Goal: Information Seeking & Learning: Learn about a topic

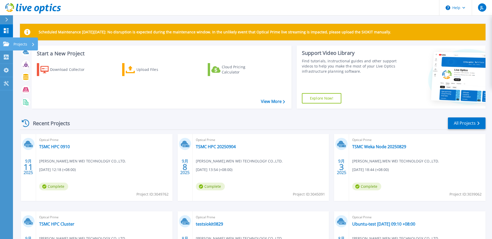
click at [16, 43] on p "Projects" at bounding box center [20, 44] width 14 height 13
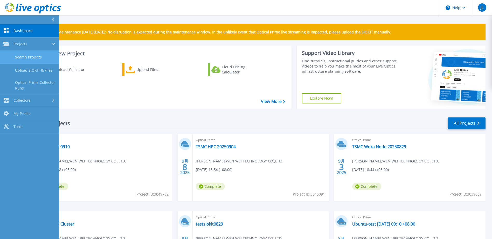
click at [31, 59] on link "Search Projects" at bounding box center [29, 57] width 59 height 13
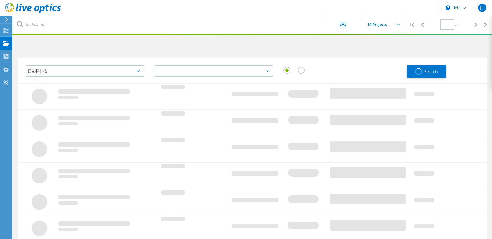
type input "1"
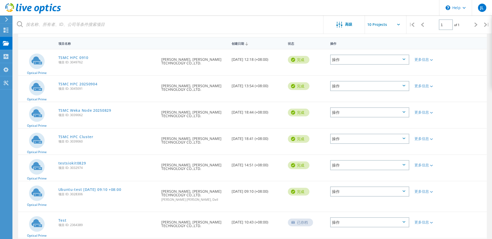
scroll to position [40, 0]
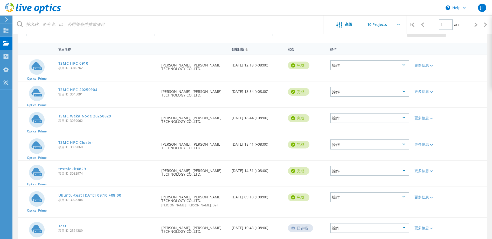
click at [72, 143] on link "TSMC HPC Cluster" at bounding box center [75, 143] width 35 height 4
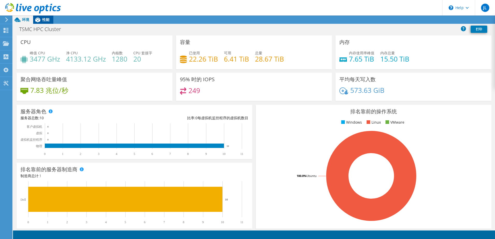
click at [47, 19] on span "性能" at bounding box center [45, 19] width 7 height 5
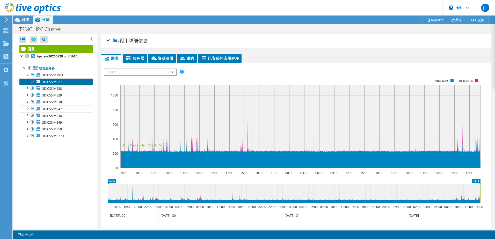
click at [67, 85] on link "3DICSSIMS27" at bounding box center [56, 82] width 74 height 7
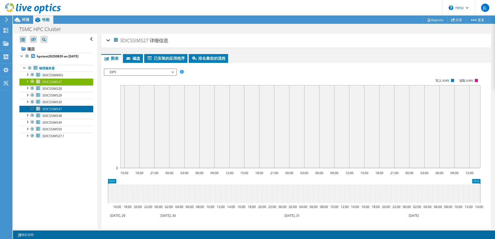
click at [69, 107] on link "3DICSSIMS47" at bounding box center [56, 109] width 74 height 7
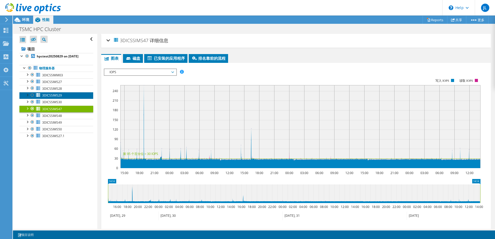
click at [66, 97] on link "3DICSSIMS29" at bounding box center [56, 95] width 74 height 7
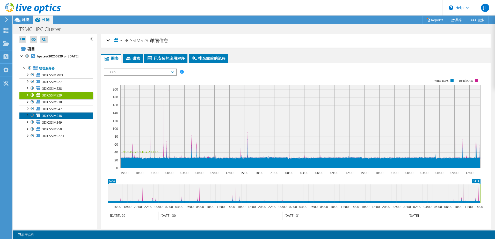
click at [66, 117] on link "3DICSSIMS48" at bounding box center [56, 115] width 74 height 7
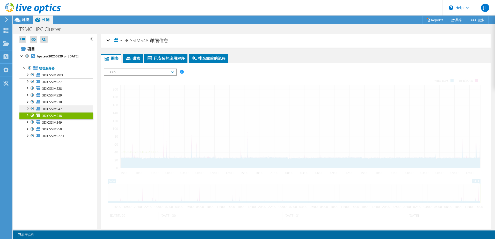
click at [65, 109] on link "3DICSSIMS47" at bounding box center [56, 109] width 74 height 7
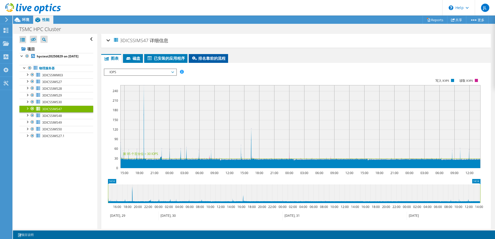
click at [211, 59] on span "排名靠前的流程" at bounding box center [209, 58] width 34 height 5
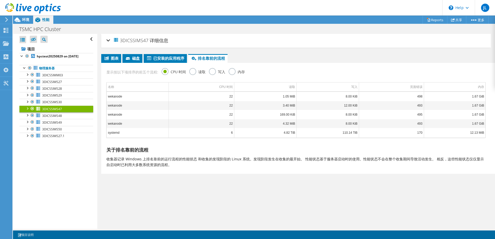
click at [239, 72] on label "内存" at bounding box center [237, 71] width 16 height 6
click at [0, 0] on input "内存" at bounding box center [0, 0] width 0 height 0
click at [67, 95] on link "3DICSSIMS29" at bounding box center [56, 95] width 74 height 7
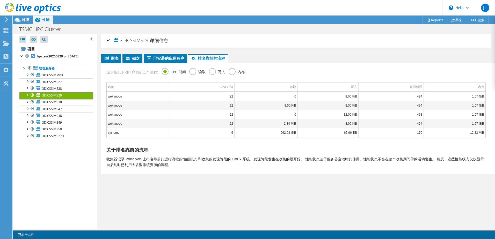
click at [233, 74] on label "内存" at bounding box center [237, 71] width 16 height 6
click at [0, 0] on input "内存" at bounding box center [0, 0] width 0 height 0
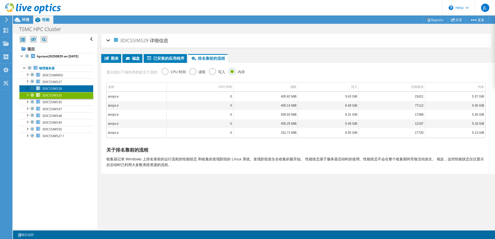
click at [62, 88] on link "3DICSSIMS28" at bounding box center [56, 88] width 74 height 7
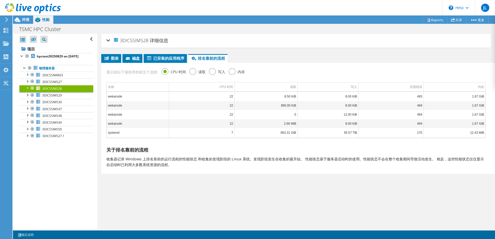
click at [235, 67] on div "显示按以下项排序的前五个流程: CPU 时间 读取 写入 内存" at bounding box center [296, 71] width 385 height 17
click at [231, 72] on label "内存" at bounding box center [237, 71] width 16 height 6
click at [0, 0] on input "内存" at bounding box center [0, 0] width 0 height 0
click at [62, 123] on link "3DICSSIMS49" at bounding box center [56, 122] width 74 height 7
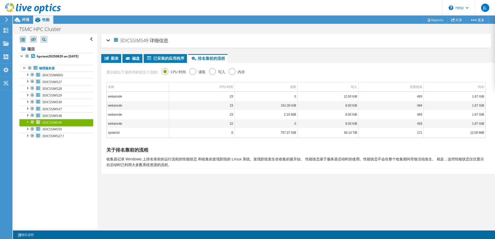
click at [234, 72] on label "内存" at bounding box center [237, 71] width 16 height 6
click at [0, 0] on input "内存" at bounding box center [0, 0] width 0 height 0
click at [56, 116] on span "3DICSSIMS48" at bounding box center [52, 116] width 20 height 4
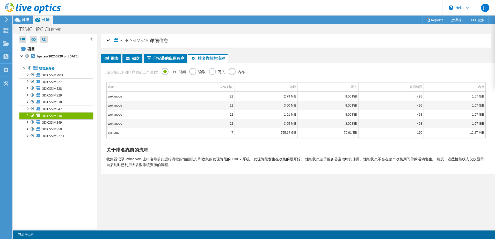
click at [229, 72] on label "内存" at bounding box center [237, 71] width 16 height 6
click at [0, 0] on input "内存" at bounding box center [0, 0] width 0 height 0
click at [60, 88] on span "3DICSSIMS28" at bounding box center [52, 89] width 20 height 4
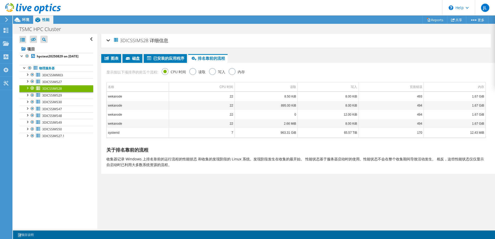
click at [231, 69] on label "内存" at bounding box center [237, 71] width 16 height 6
click at [0, 0] on input "内存" at bounding box center [0, 0] width 0 height 0
click at [63, 84] on link "3DICSSIMS27" at bounding box center [56, 82] width 74 height 7
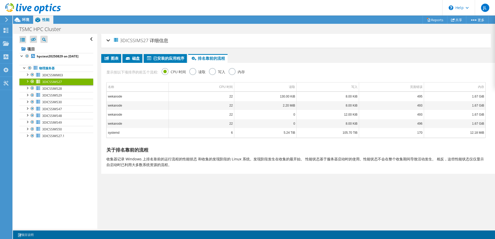
click at [234, 75] on label "内存" at bounding box center [237, 71] width 16 height 6
click at [0, 0] on input "内存" at bounding box center [0, 0] width 0 height 0
click at [19, 43] on div "项目" at bounding box center [21, 43] width 18 height 13
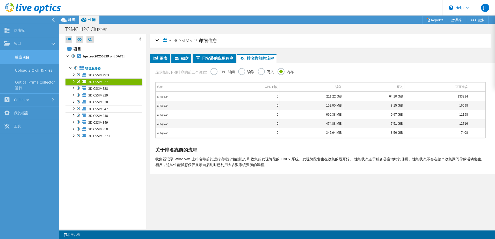
click at [33, 56] on link "搜索项目" at bounding box center [29, 57] width 59 height 13
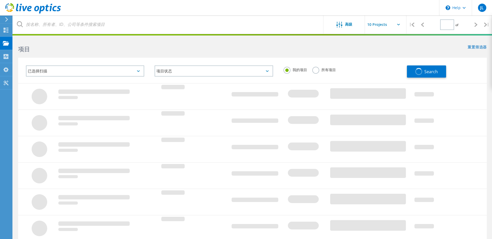
type input "1"
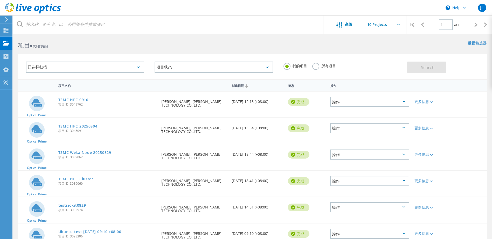
scroll to position [92, 0]
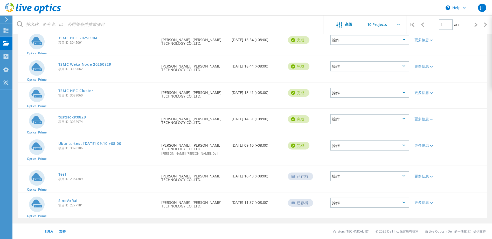
click at [101, 65] on link "TSMC Weka Node 20250829" at bounding box center [84, 65] width 53 height 4
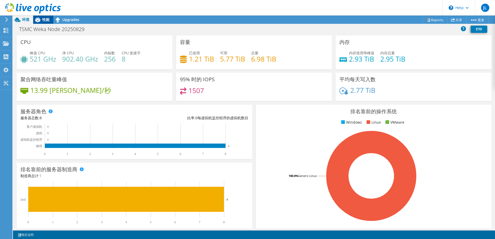
click at [47, 20] on span "性能" at bounding box center [45, 19] width 7 height 5
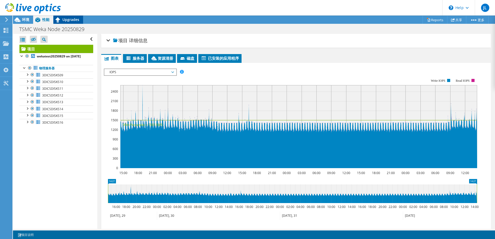
click at [75, 23] on div "Upgrades" at bounding box center [68, 20] width 30 height 8
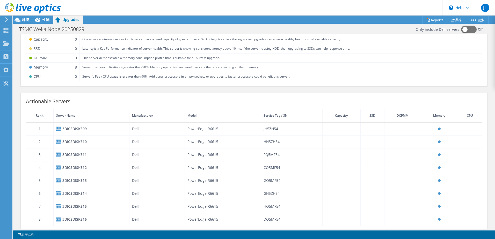
scroll to position [24, 0]
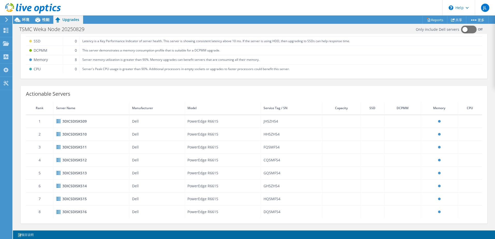
click at [86, 215] on div "3DICSDISKS16" at bounding box center [91, 212] width 70 height 6
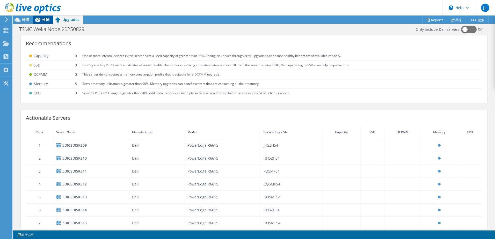
click at [41, 22] on icon at bounding box center [37, 19] width 9 height 9
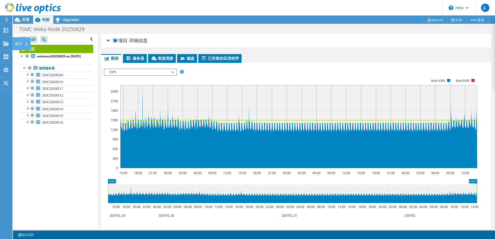
click at [14, 44] on div "项目" at bounding box center [21, 43] width 18 height 13
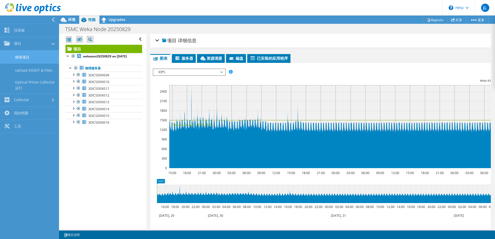
click at [38, 56] on link "搜索项目" at bounding box center [29, 57] width 59 height 13
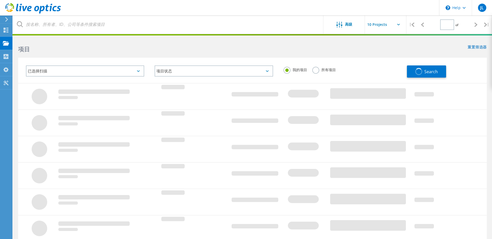
type input "1"
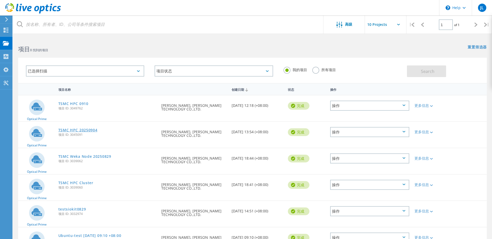
click at [87, 130] on link "TSMC HPC 20250904" at bounding box center [77, 131] width 39 height 4
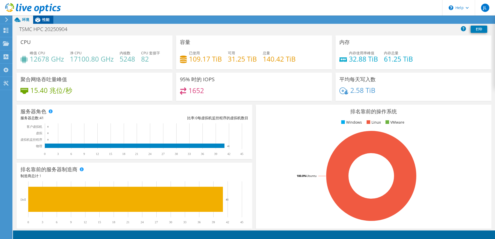
click at [44, 19] on span "性能" at bounding box center [45, 19] width 7 height 5
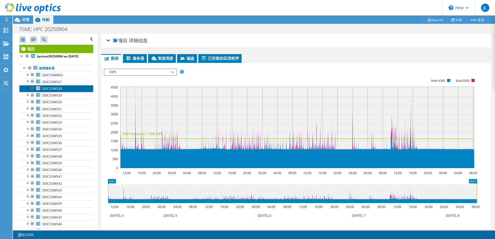
click at [67, 87] on link "3DICSSIMS28" at bounding box center [56, 88] width 74 height 7
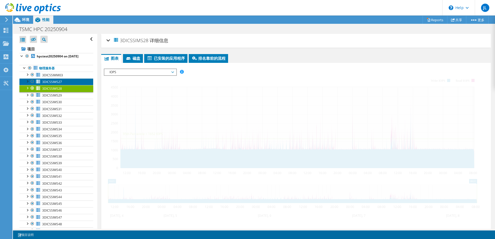
click at [67, 84] on link "3DICSSIMS27" at bounding box center [56, 82] width 74 height 7
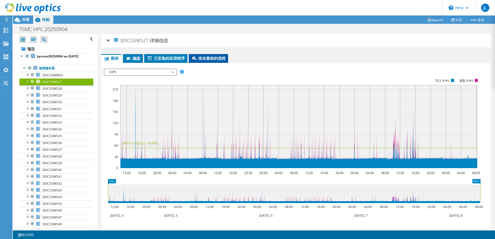
click at [214, 59] on span "排名靠前的流程" at bounding box center [209, 58] width 34 height 5
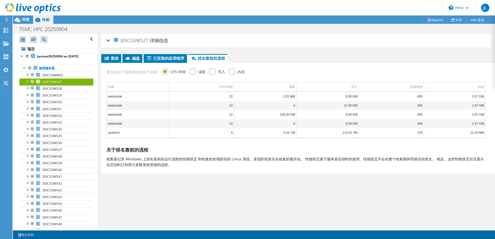
click at [230, 73] on label "内存" at bounding box center [237, 71] width 16 height 6
click at [0, 0] on input "内存" at bounding box center [0, 0] width 0 height 0
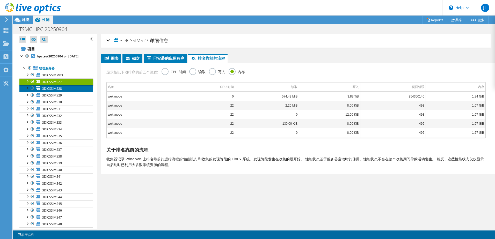
click at [71, 86] on link "3DICSSIMS28" at bounding box center [56, 88] width 74 height 7
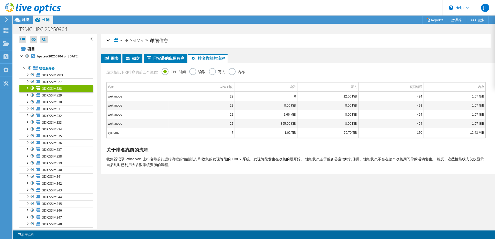
click at [228, 72] on div "显示按以下项排序的前五个流程: CPU 时间 读取 写入 内存" at bounding box center [296, 71] width 385 height 17
click at [231, 72] on label "内存" at bounding box center [237, 71] width 16 height 6
click at [0, 0] on input "内存" at bounding box center [0, 0] width 0 height 0
click at [63, 96] on link "3DICSSIMS29" at bounding box center [56, 95] width 74 height 7
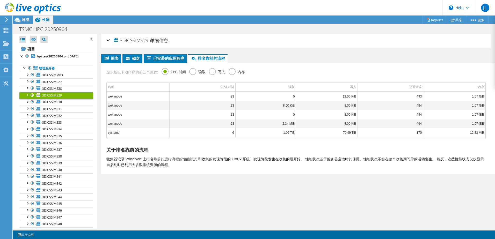
click at [236, 70] on label "内存" at bounding box center [237, 71] width 16 height 6
click at [0, 0] on input "内存" at bounding box center [0, 0] width 0 height 0
click at [184, 100] on td "0" at bounding box center [202, 96] width 66 height 9
drag, startPoint x: 184, startPoint y: 100, endPoint x: 161, endPoint y: 91, distance: 25.1
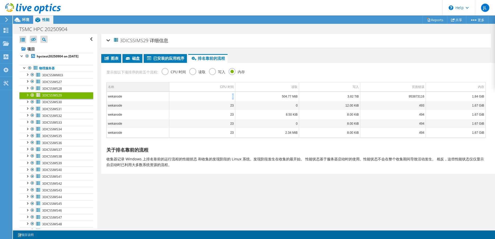
click at [161, 91] on td "名称" at bounding box center [138, 87] width 63 height 9
click at [152, 83] on td "名称" at bounding box center [138, 87] width 63 height 9
click at [249, 86] on td "读取" at bounding box center [267, 87] width 64 height 9
click at [322, 85] on td "写入" at bounding box center [329, 87] width 61 height 9
click at [451, 87] on td "内存" at bounding box center [456, 87] width 60 height 9
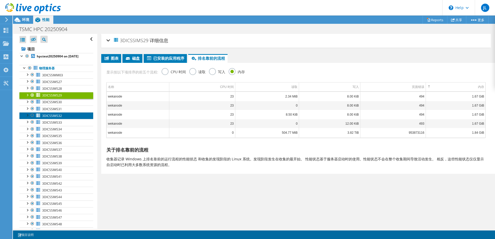
click at [60, 115] on span "3DICSSIMS32" at bounding box center [52, 116] width 20 height 4
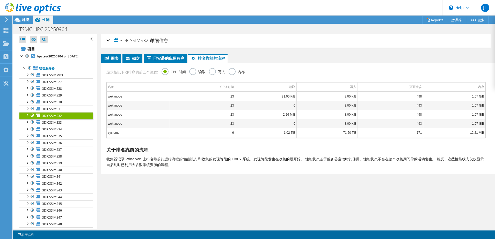
click at [235, 72] on label "内存" at bounding box center [237, 71] width 16 height 6
click at [0, 0] on input "内存" at bounding box center [0, 0] width 0 height 0
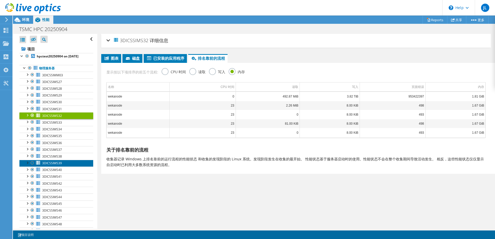
click at [50, 161] on span "3DICSSIMS39" at bounding box center [52, 163] width 20 height 4
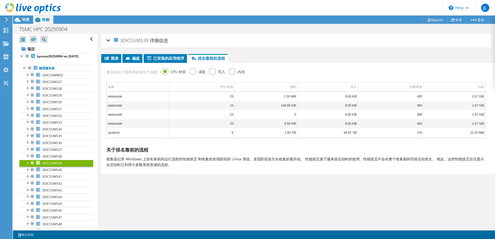
click at [230, 72] on label "内存" at bounding box center [237, 71] width 16 height 6
click at [0, 0] on input "内存" at bounding box center [0, 0] width 0 height 0
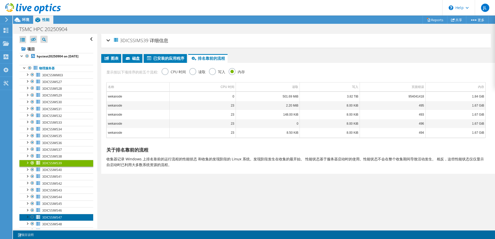
click at [63, 217] on link "3DICSSIMS47" at bounding box center [56, 217] width 74 height 7
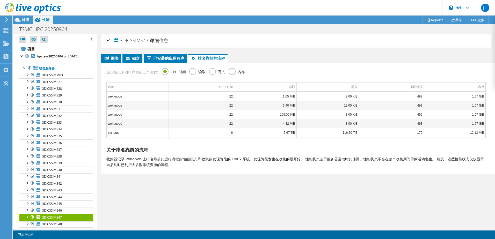
click at [237, 70] on label "内存" at bounding box center [237, 71] width 16 height 6
click at [0, 0] on input "内存" at bounding box center [0, 0] width 0 height 0
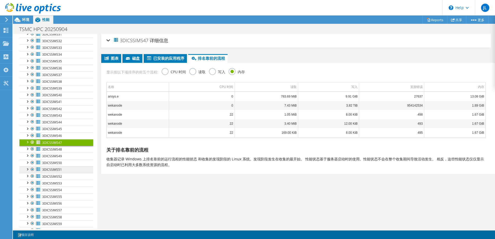
scroll to position [104, 0]
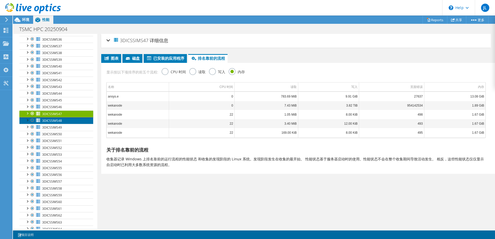
click at [63, 122] on link "3DICSSIMS48" at bounding box center [56, 120] width 74 height 7
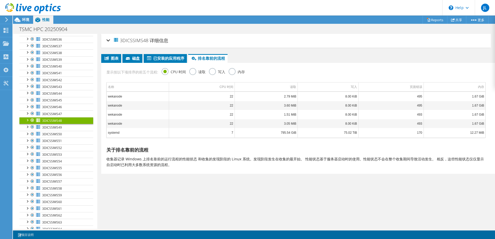
click at [232, 74] on label "内存" at bounding box center [237, 71] width 16 height 6
click at [0, 0] on input "内存" at bounding box center [0, 0] width 0 height 0
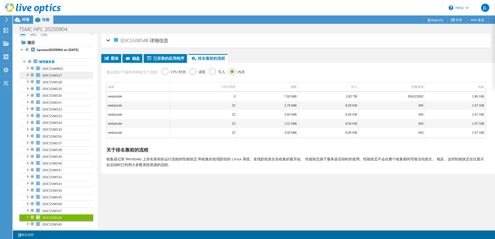
scroll to position [0, 0]
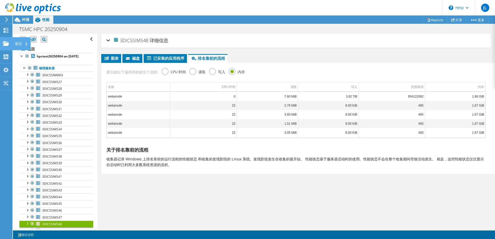
click at [17, 46] on div "项目" at bounding box center [21, 43] width 18 height 13
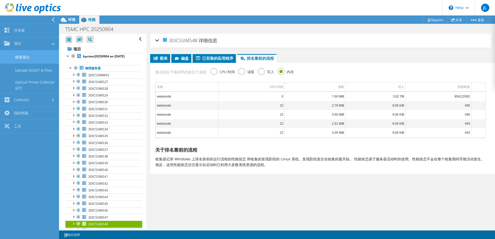
click at [36, 55] on link "搜索项目" at bounding box center [29, 57] width 59 height 13
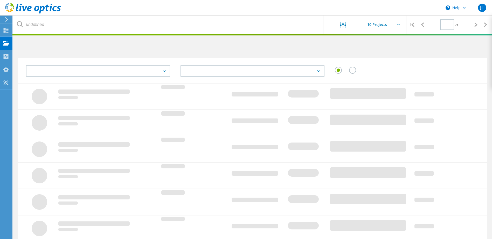
type input "1"
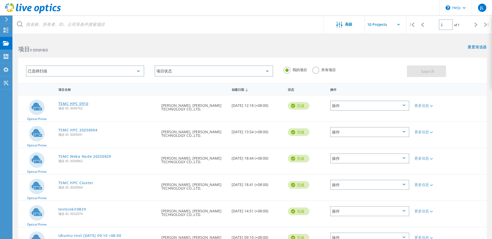
click at [67, 105] on link "TSMC HPC 0910" at bounding box center [73, 104] width 30 height 4
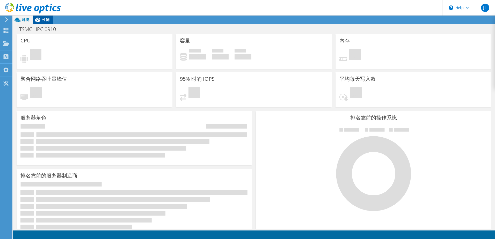
click at [46, 21] on span "性能" at bounding box center [45, 19] width 7 height 5
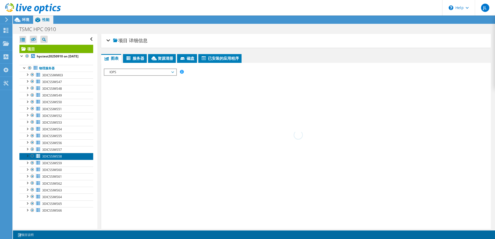
click at [58, 159] on span "3DICSSIMS58" at bounding box center [52, 156] width 20 height 4
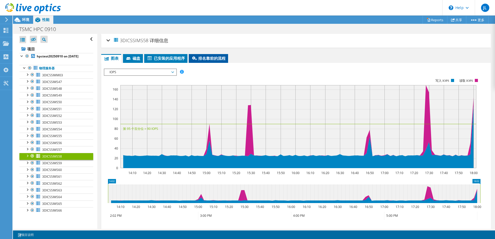
click at [203, 57] on span "排名靠前的流程" at bounding box center [209, 58] width 34 height 5
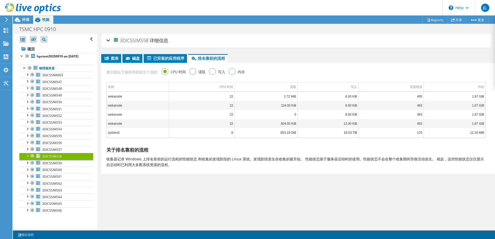
click at [237, 74] on label "内存" at bounding box center [237, 71] width 16 height 6
click at [0, 0] on input "内存" at bounding box center [0, 0] width 0 height 0
click at [115, 60] on span "图表" at bounding box center [111, 58] width 15 height 5
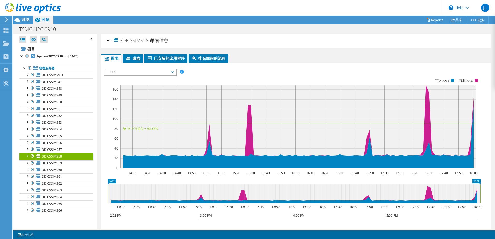
click at [154, 73] on span "IOPS" at bounding box center [140, 72] width 67 height 6
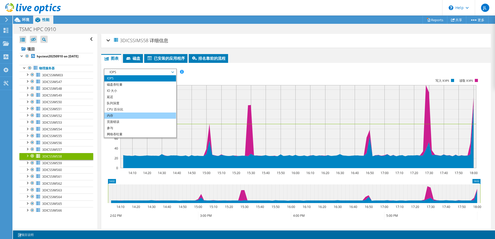
click at [125, 117] on li "内存" at bounding box center [140, 116] width 72 height 6
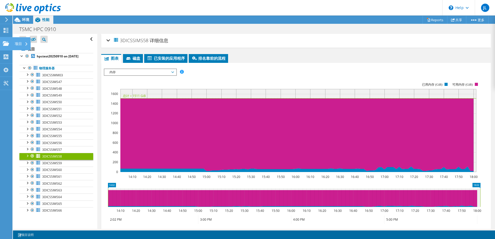
click at [8, 42] on use at bounding box center [6, 43] width 6 height 4
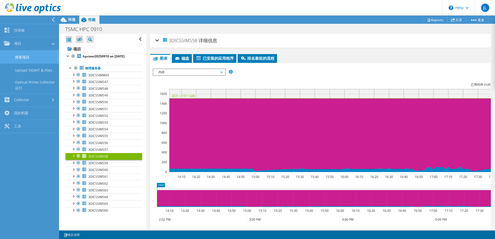
click at [29, 60] on link "搜索项目" at bounding box center [29, 57] width 59 height 13
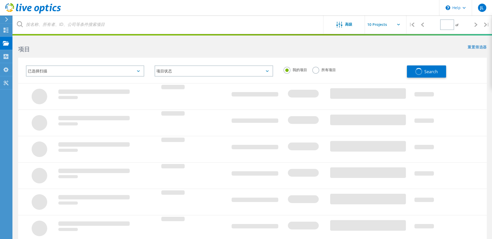
type input "1"
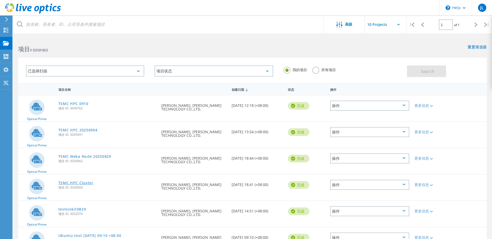
click at [84, 183] on link "TSMC HPC Cluster" at bounding box center [75, 183] width 35 height 4
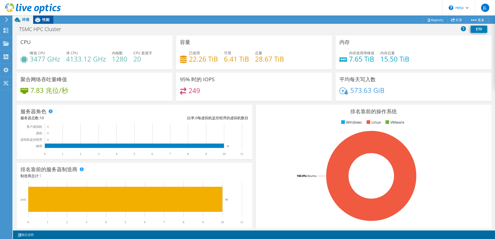
click at [46, 20] on span "性能" at bounding box center [45, 19] width 7 height 5
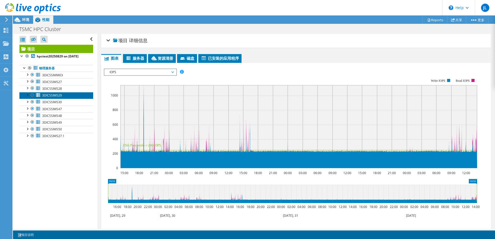
click at [60, 94] on span "3DICSSIMS29" at bounding box center [52, 95] width 20 height 4
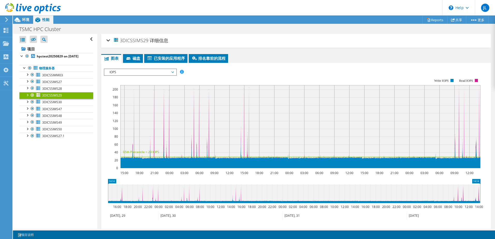
click at [140, 72] on span "IOPS" at bounding box center [140, 72] width 67 height 6
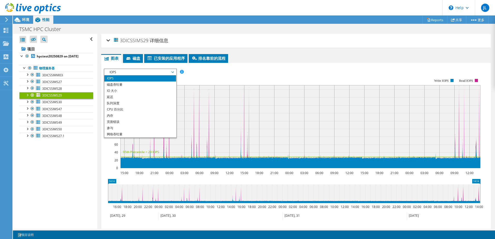
click at [140, 73] on span "IOPS" at bounding box center [140, 72] width 67 height 6
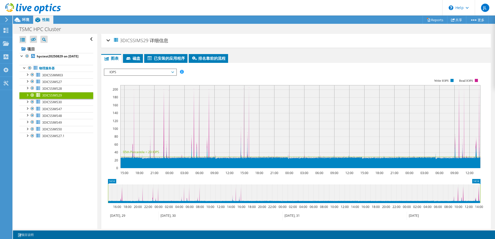
drag, startPoint x: 151, startPoint y: 39, endPoint x: 122, endPoint y: 41, distance: 28.3
click at [122, 41] on h2 "3DICSSIMS29 详细信息" at bounding box center [138, 40] width 62 height 10
copy h2 "3DICSSIMS29"
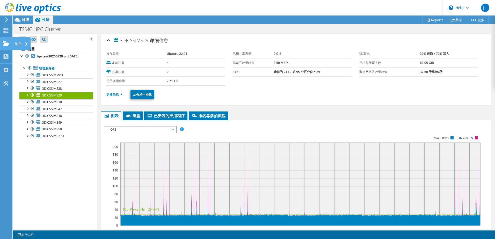
click at [4, 43] on icon at bounding box center [6, 43] width 6 height 5
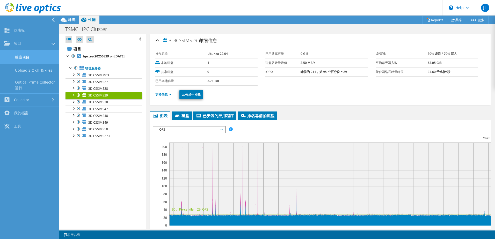
click at [25, 56] on link "搜索项目" at bounding box center [29, 57] width 59 height 13
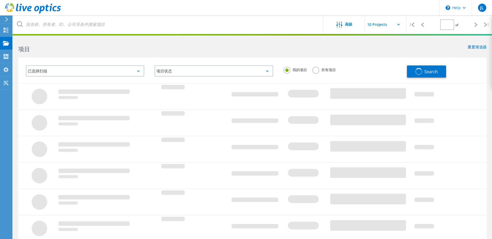
type input "1"
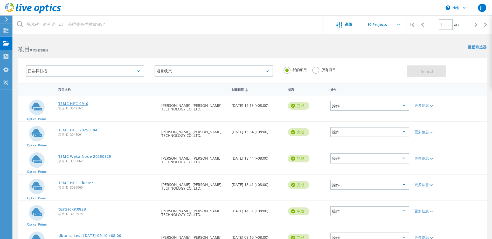
click at [77, 102] on link "TSMC HPC 0910" at bounding box center [73, 104] width 30 height 4
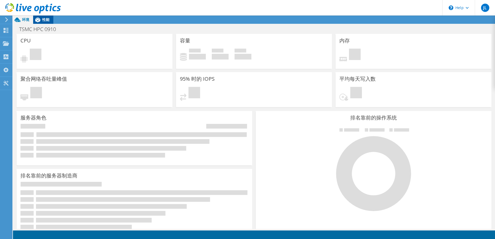
click at [45, 18] on span "性能" at bounding box center [45, 19] width 7 height 5
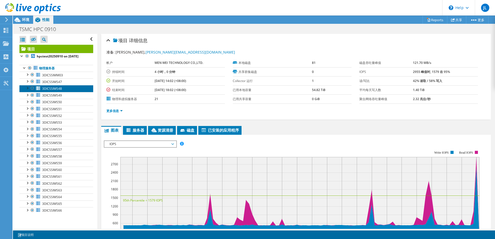
click at [58, 91] on span "3DICSSIMS48" at bounding box center [52, 89] width 20 height 4
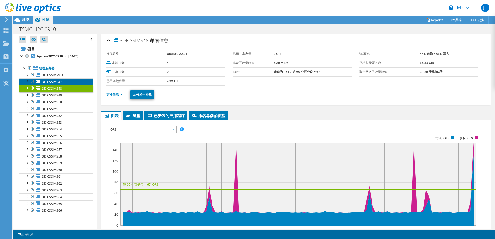
click at [64, 85] on link "3DICSSIMS47" at bounding box center [56, 82] width 74 height 7
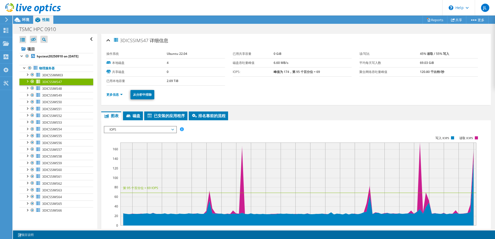
click at [140, 125] on div "IOPS 磁盘吞吐量 IO 大小 延迟 队列深度 CPU 百分比 内存 页面错误 参与 网络吞吐量 排名靠前的服务器（按页面错误排序） Workload Co…" at bounding box center [296, 214] width 385 height 180
click at [140, 133] on rect at bounding box center [292, 181] width 377 height 104
click at [145, 130] on span "IOPS" at bounding box center [140, 130] width 67 height 6
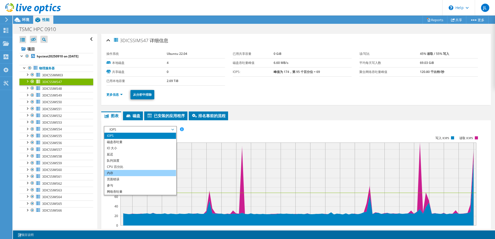
click at [137, 172] on li "内存" at bounding box center [140, 173] width 72 height 6
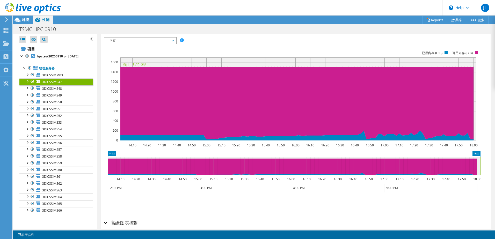
scroll to position [78, 0]
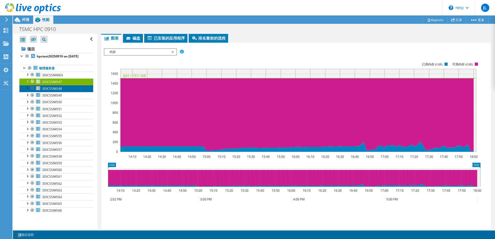
click at [59, 91] on span "3DICSSIMS48" at bounding box center [52, 89] width 20 height 4
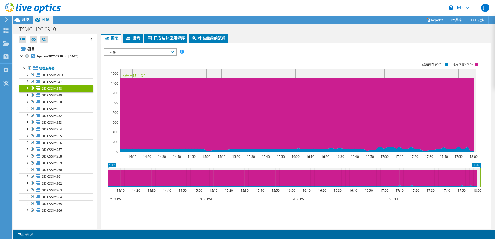
scroll to position [0, 0]
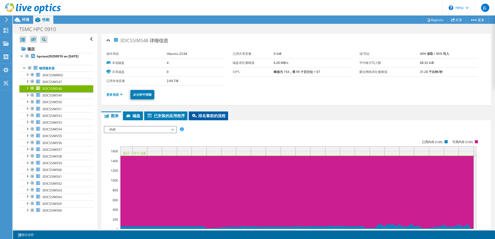
click at [214, 114] on span "排名靠前的流程" at bounding box center [209, 115] width 34 height 5
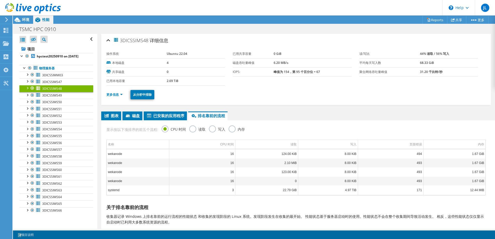
click at [233, 129] on label "内存" at bounding box center [237, 129] width 16 height 6
click at [0, 0] on input "内存" at bounding box center [0, 0] width 0 height 0
click at [124, 161] on td "ansys.e" at bounding box center [138, 163] width 62 height 9
click at [125, 161] on td "ansys.e" at bounding box center [138, 163] width 62 height 9
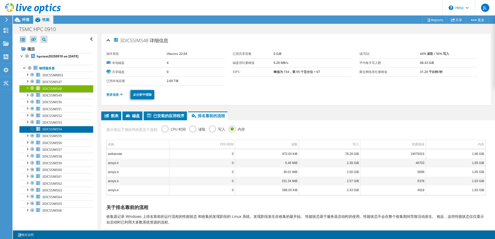
click at [62, 133] on link "3DICSSIMS54" at bounding box center [56, 129] width 74 height 7
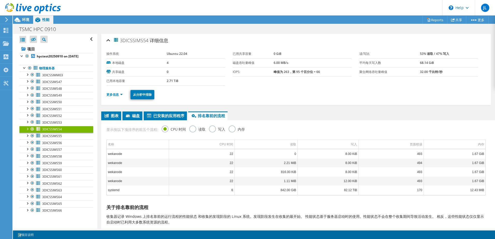
click at [237, 129] on label "内存" at bounding box center [237, 129] width 16 height 6
click at [0, 0] on input "内存" at bounding box center [0, 0] width 0 height 0
click at [181, 164] on td "0" at bounding box center [203, 163] width 66 height 9
click at [48, 83] on link "3DICSSIMS47" at bounding box center [56, 82] width 74 height 7
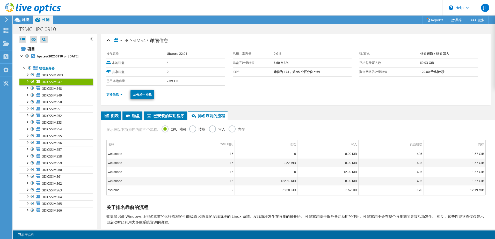
click at [233, 125] on div "显示按以下项排序的前五个流程: CPU 时间 读取 写入 内存" at bounding box center [296, 129] width 385 height 17
click at [233, 128] on label "内存" at bounding box center [237, 129] width 16 height 6
click at [0, 0] on input "内存" at bounding box center [0, 0] width 0 height 0
click at [212, 156] on td "1" at bounding box center [202, 154] width 66 height 9
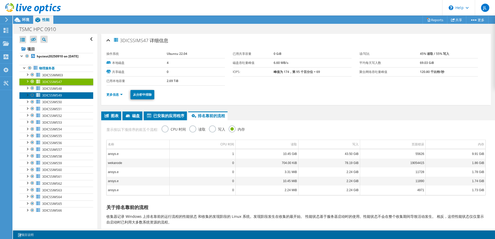
click at [59, 98] on span "3DICSSIMS49" at bounding box center [52, 95] width 20 height 4
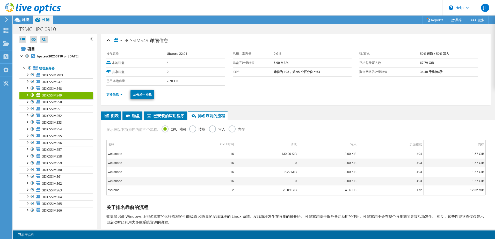
click at [230, 128] on label "内存" at bounding box center [237, 129] width 16 height 6
click at [0, 0] on input "内存" at bounding box center [0, 0] width 0 height 0
click at [55, 84] on span "3DICSSIMS47" at bounding box center [52, 82] width 20 height 4
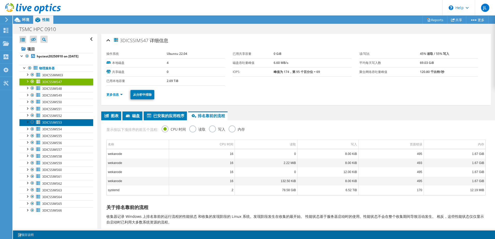
click at [61, 125] on span "3DICSSIMS53" at bounding box center [52, 123] width 20 height 4
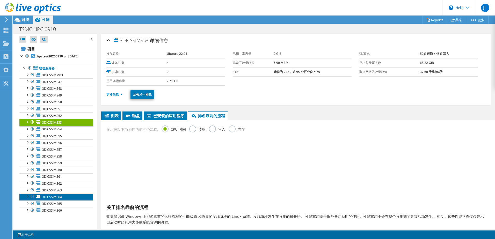
click at [64, 201] on link "3DICSSIMS64" at bounding box center [56, 197] width 74 height 7
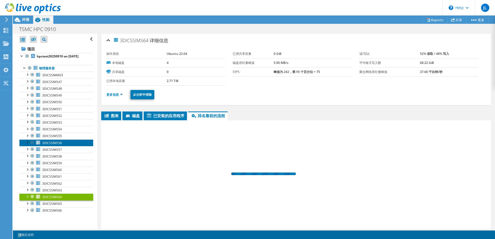
click at [62, 146] on link "3DICSSIMS56" at bounding box center [56, 143] width 74 height 7
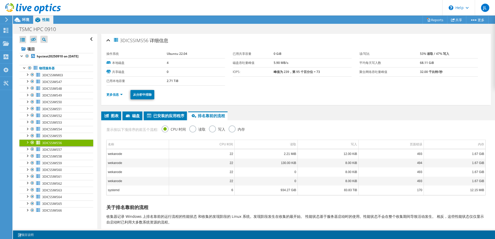
click at [117, 91] on ul "更多信息 从分析中排除" at bounding box center [297, 94] width 380 height 11
click at [117, 93] on link "更多信息" at bounding box center [115, 95] width 16 height 4
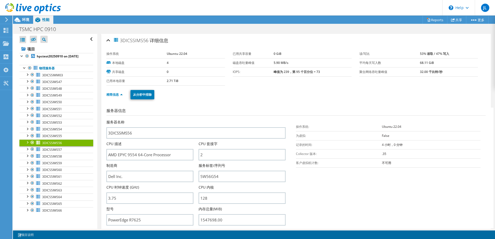
click at [108, 41] on div "3DICSSIMS56 详细信息" at bounding box center [297, 40] width 380 height 11
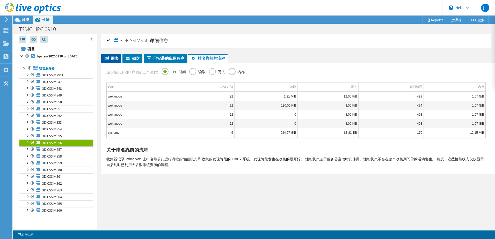
click at [109, 59] on span "图表" at bounding box center [111, 58] width 15 height 5
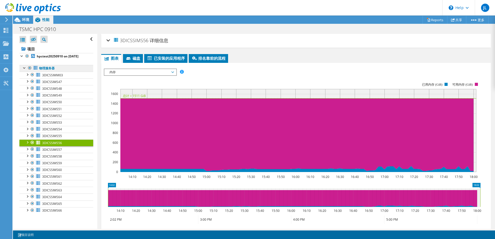
click at [66, 72] on link "物理服务器" at bounding box center [56, 68] width 74 height 7
click at [45, 72] on link "物理服务器" at bounding box center [56, 68] width 74 height 7
click at [61, 84] on span "3DICSSIMS47" at bounding box center [52, 82] width 20 height 4
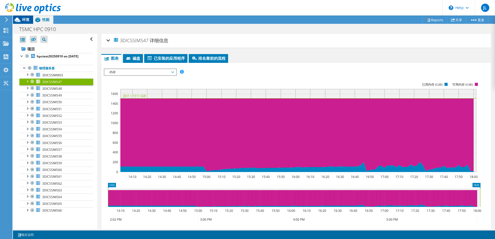
click at [26, 23] on div "环境" at bounding box center [23, 20] width 20 height 8
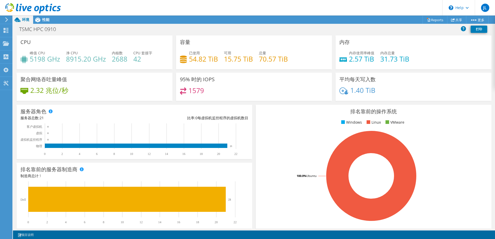
scroll to position [30, 0]
click at [46, 21] on span "性能" at bounding box center [45, 19] width 7 height 5
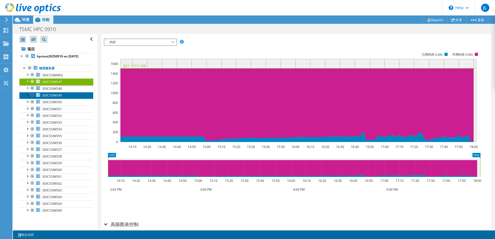
click at [63, 99] on link "3DICSSIMS49" at bounding box center [56, 95] width 74 height 7
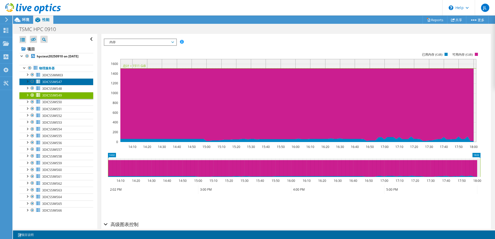
click at [65, 85] on link "3DICSSIMS47" at bounding box center [56, 82] width 74 height 7
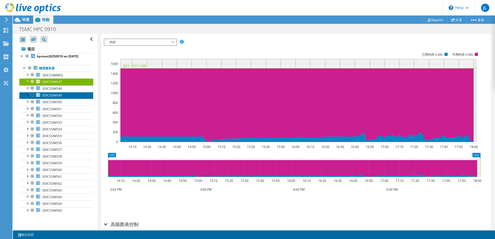
click at [62, 99] on link "3DICSSIMS49" at bounding box center [56, 95] width 74 height 7
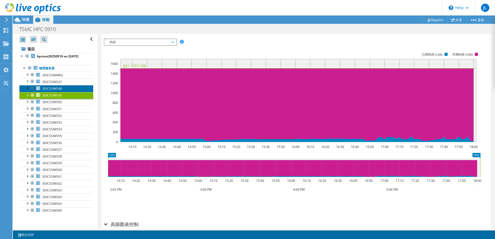
click at [65, 92] on link "3DICSSIMS48" at bounding box center [56, 88] width 74 height 7
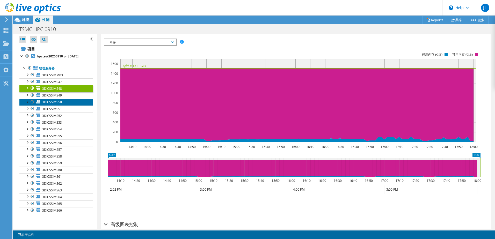
click at [57, 104] on span "3DICSSIMS50" at bounding box center [52, 102] width 20 height 4
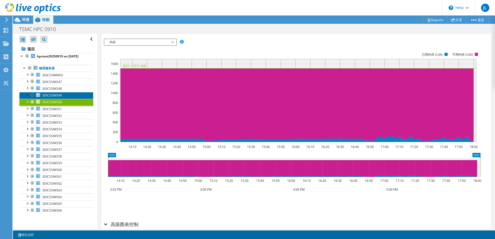
click at [66, 99] on link "3DICSSIMS49" at bounding box center [56, 95] width 74 height 7
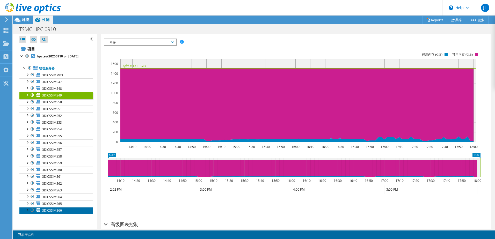
click at [56, 213] on span "3DICSSIMS66" at bounding box center [52, 211] width 20 height 4
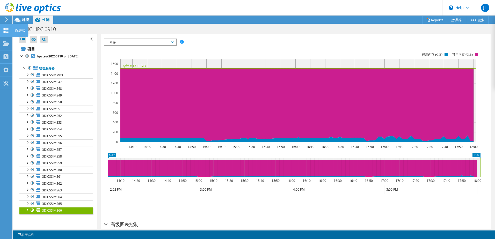
click at [12, 29] on div "仪表板" at bounding box center [20, 30] width 16 height 13
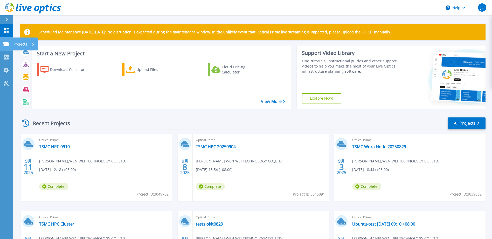
click at [21, 41] on p "Projects" at bounding box center [20, 44] width 14 height 13
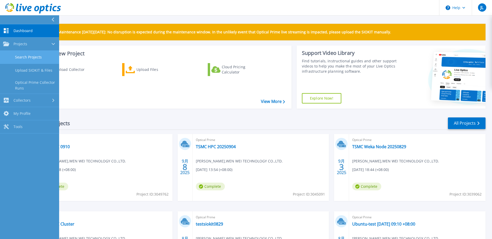
click at [44, 56] on link "Search Projects" at bounding box center [29, 57] width 59 height 13
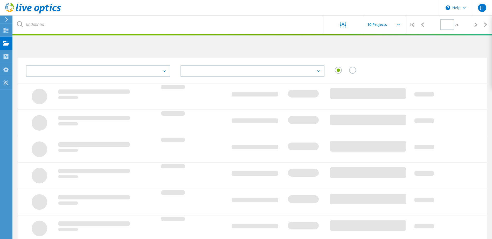
type input "1"
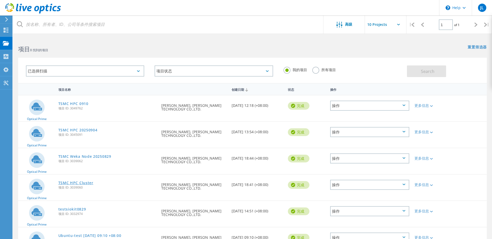
click at [89, 183] on link "TSMC HPC Cluster" at bounding box center [75, 183] width 35 height 4
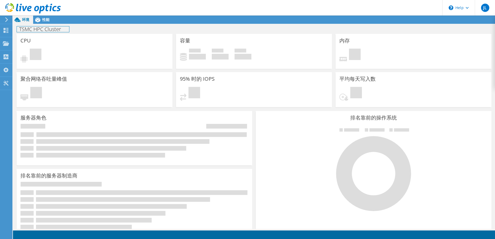
click at [45, 25] on div "TSMC HPC Cluster 打印" at bounding box center [254, 29] width 483 height 10
click at [46, 24] on div "性能" at bounding box center [43, 20] width 20 height 8
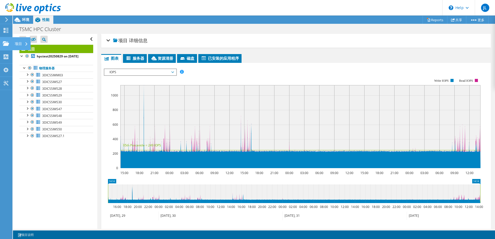
click at [8, 43] on icon at bounding box center [6, 43] width 6 height 5
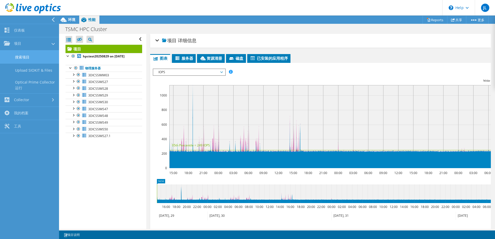
click at [41, 61] on link "搜索项目" at bounding box center [29, 57] width 59 height 13
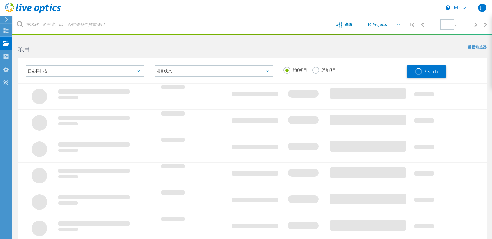
type input "1"
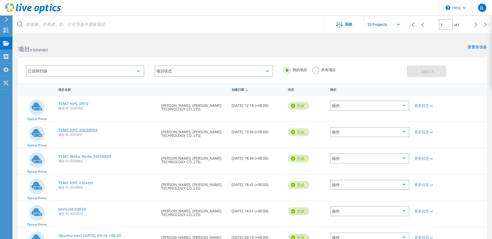
click at [89, 129] on link "TSMC HPC 20250904" at bounding box center [77, 131] width 39 height 4
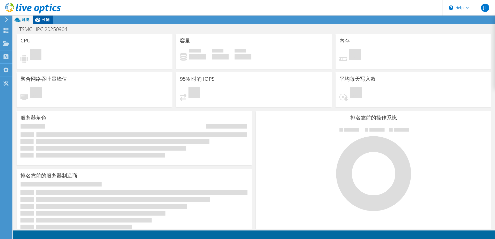
click at [47, 20] on span "性能" at bounding box center [45, 19] width 7 height 5
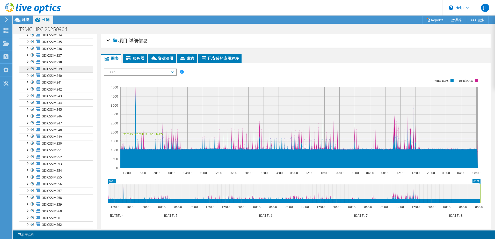
scroll to position [132, 0]
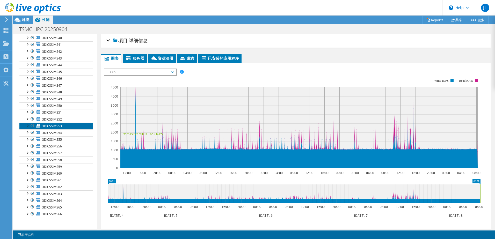
click at [63, 125] on link "3DICSSIMS53" at bounding box center [56, 126] width 74 height 7
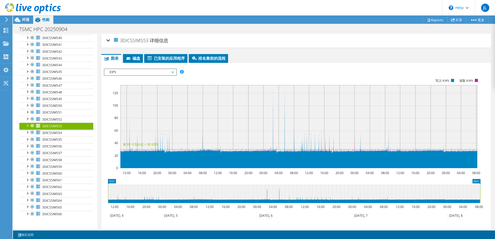
click at [149, 70] on span "IOPS" at bounding box center [140, 72] width 67 height 6
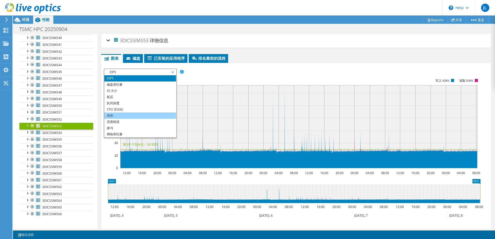
click at [131, 115] on li "内存" at bounding box center [140, 116] width 72 height 6
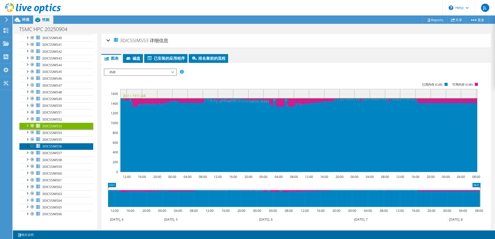
click at [69, 146] on link "3DICSSIMS56" at bounding box center [56, 146] width 74 height 7
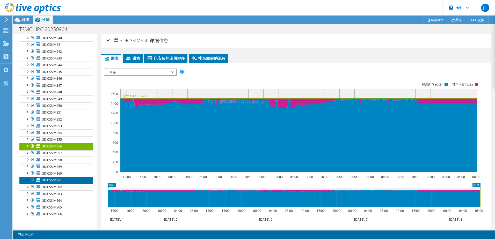
click at [54, 183] on link "3DICSSIMS61" at bounding box center [56, 180] width 74 height 7
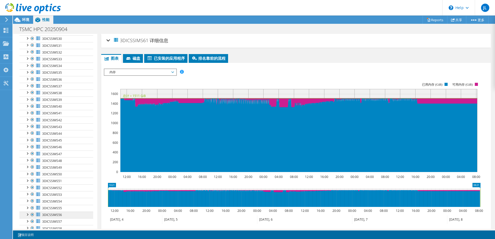
scroll to position [106, 0]
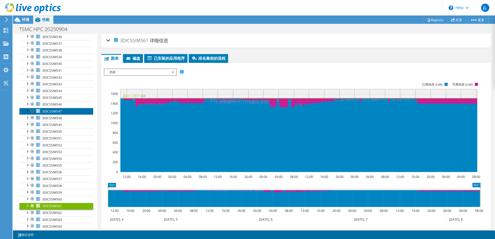
click at [63, 113] on link "3DICSSIMS47" at bounding box center [56, 111] width 74 height 7
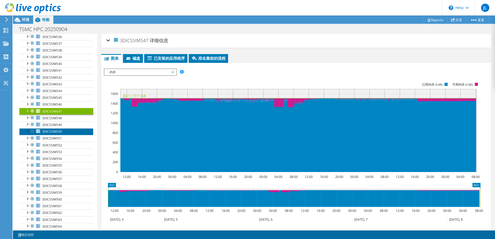
click at [63, 133] on link "3DICSSIMS50" at bounding box center [56, 132] width 74 height 7
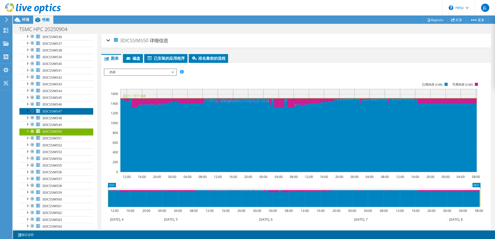
click at [61, 110] on span "3DICSSIMS47" at bounding box center [52, 111] width 20 height 4
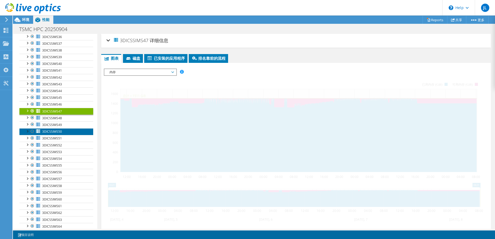
click at [61, 129] on link "3DICSSIMS50" at bounding box center [56, 132] width 74 height 7
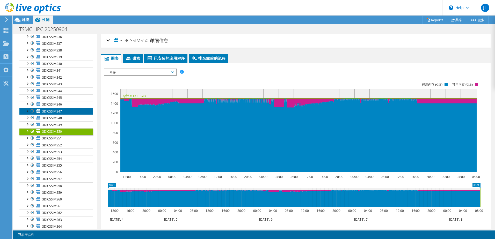
click at [66, 113] on link "3DICSSIMS47" at bounding box center [56, 111] width 74 height 7
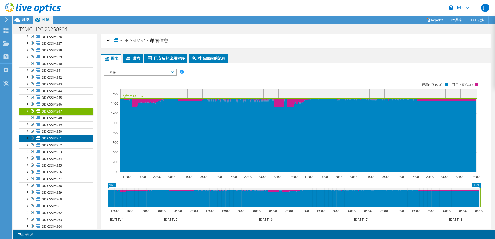
click at [63, 139] on link "3DICSSIMS51" at bounding box center [56, 138] width 74 height 7
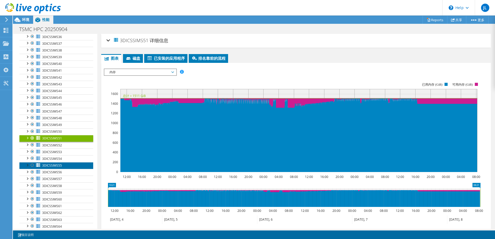
click at [63, 162] on link "3DICSSIMS55" at bounding box center [56, 165] width 74 height 7
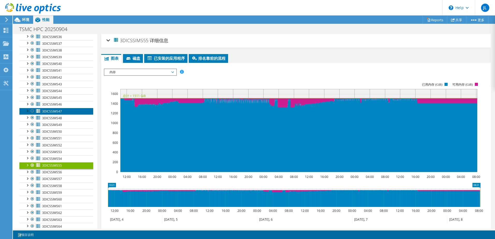
click at [64, 110] on link "3DICSSIMS47" at bounding box center [56, 111] width 74 height 7
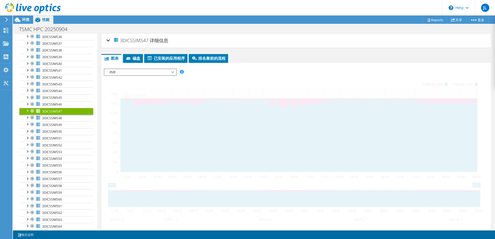
click at [365, 64] on div "IOPS 磁盘吞吐量 IO 大小 延迟 队列深度 CPU 百分比 内存 页面错误 参与 网络吞吐量 排名靠前的服务器（按页面错误排序） Workload Co…" at bounding box center [296, 156] width 385 height 187
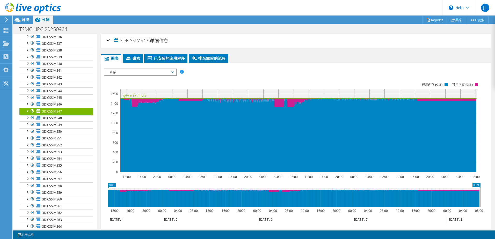
click at [248, 67] on div "IOPS 磁盘吞吐量 IO 大小 延迟 队列深度 CPU 百分比 内存 页面错误 参与 网络吞吐量 排名靠前的服务器（按页面错误排序） Workload Co…" at bounding box center [296, 157] width 385 height 183
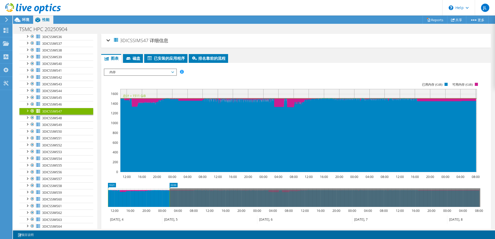
drag, startPoint x: 480, startPoint y: 200, endPoint x: 169, endPoint y: 196, distance: 311.0
click at [169, 196] on rect at bounding box center [170, 198] width 2 height 19
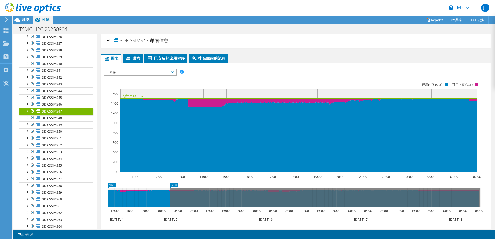
click at [148, 74] on span "内存" at bounding box center [140, 72] width 67 height 6
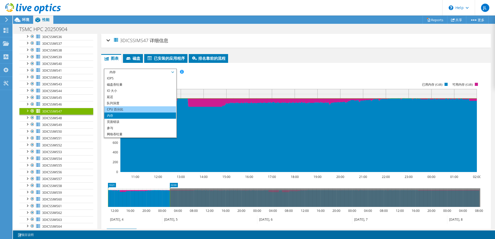
click at [131, 110] on li "CPU 百分比" at bounding box center [140, 110] width 72 height 6
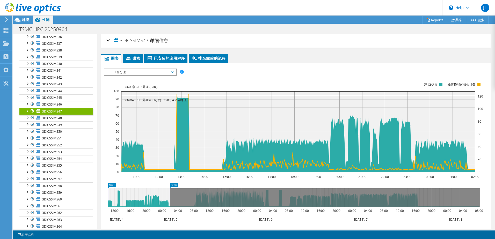
click at [154, 73] on span "CPU 百分比" at bounding box center [140, 72] width 67 height 6
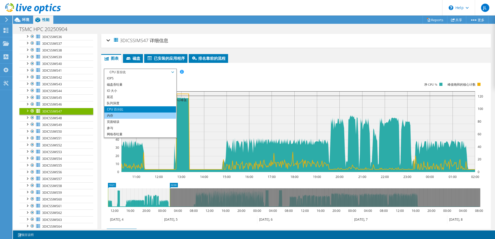
click at [128, 115] on li "内存" at bounding box center [140, 116] width 72 height 6
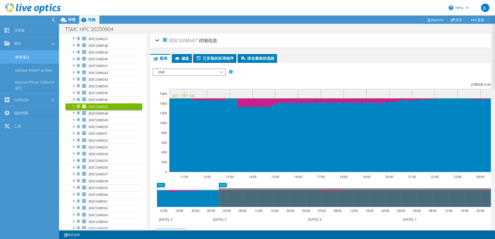
click at [37, 57] on link "搜索项目" at bounding box center [29, 57] width 59 height 13
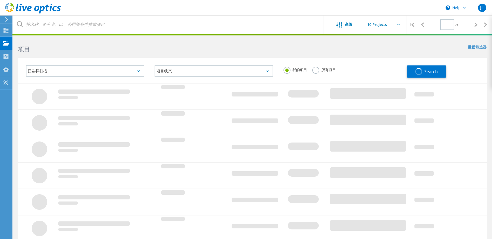
type input "1"
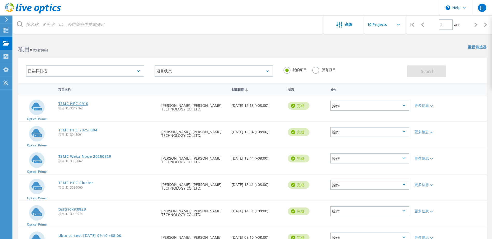
click at [73, 102] on link "TSMC HPC 0910" at bounding box center [73, 104] width 30 height 4
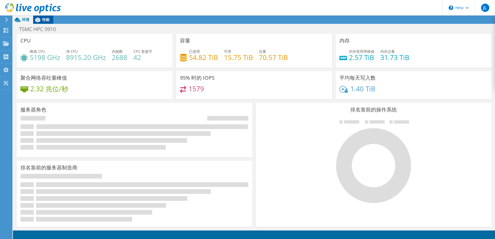
click at [45, 18] on span "性能" at bounding box center [45, 19] width 7 height 5
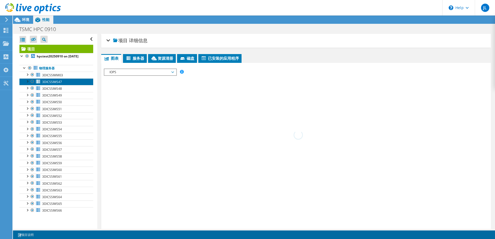
click at [63, 85] on link "3DICSSIMS47" at bounding box center [56, 82] width 74 height 7
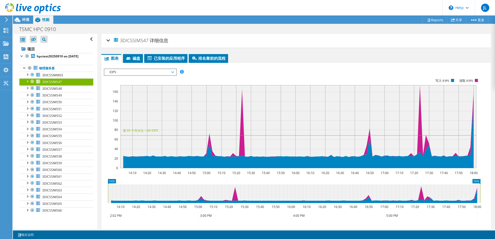
click at [148, 74] on span "IOPS" at bounding box center [140, 72] width 67 height 6
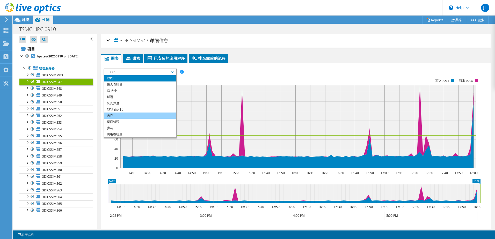
click at [133, 118] on li "内存" at bounding box center [140, 116] width 72 height 6
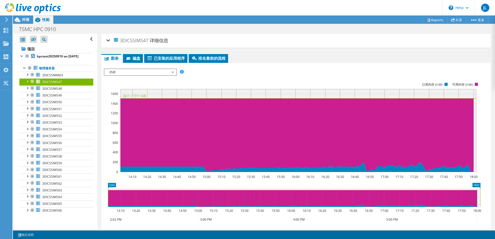
click at [314, 77] on rect at bounding box center [292, 128] width 377 height 104
click at [62, 92] on link "3DICSSIMS48" at bounding box center [56, 88] width 74 height 7
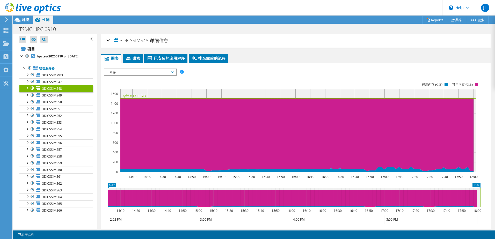
click at [243, 75] on div "IOPS 磁盘吞吐量 IO 大小 延迟 队列深度 CPU 百分比 内存 页面错误 参与 网络吞吐量 排名靠前的服务器（按页面错误排序） Workload Co…" at bounding box center [296, 72] width 385 height 7
click at [53, 159] on span "3DICSSIMS58" at bounding box center [52, 156] width 20 height 4
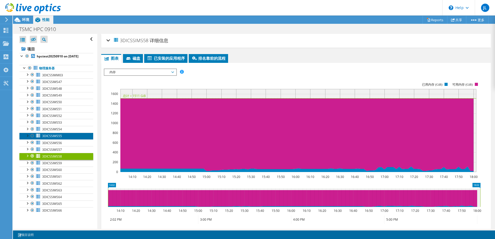
click at [61, 138] on span "3DICSSIMS55" at bounding box center [52, 136] width 20 height 4
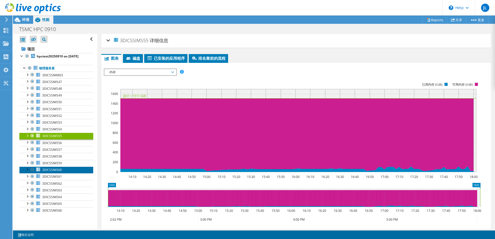
click at [58, 174] on link "3DICSSIMS60" at bounding box center [56, 170] width 74 height 7
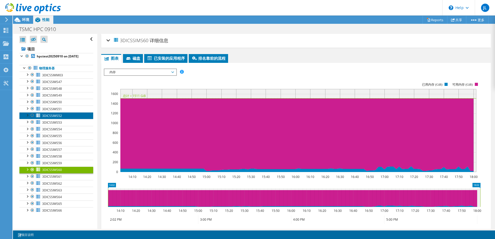
click at [60, 118] on span "3DICSSIMS52" at bounding box center [52, 116] width 20 height 4
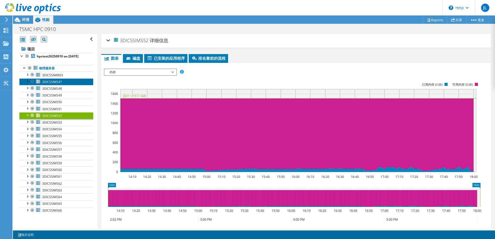
click at [57, 84] on span "3DICSSIMS47" at bounding box center [52, 82] width 20 height 4
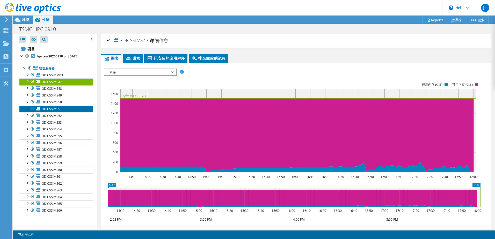
click at [63, 112] on link "3DICSSIMS51" at bounding box center [56, 109] width 74 height 7
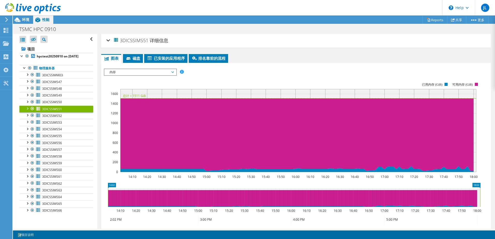
click at [234, 80] on rect at bounding box center [292, 128] width 377 height 104
click at [63, 85] on link "3DICSSIMS47" at bounding box center [56, 82] width 74 height 7
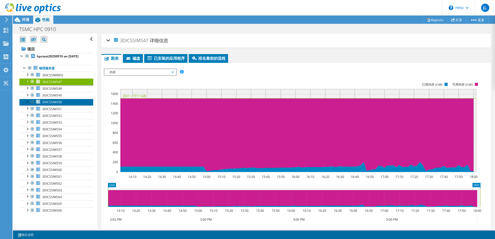
click at [61, 104] on span "3DICSSIMS50" at bounding box center [52, 102] width 20 height 4
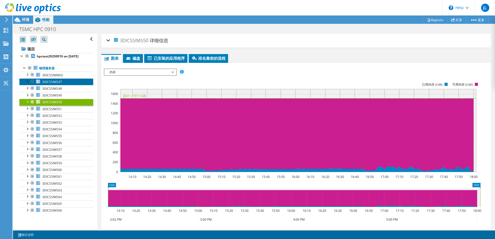
click at [59, 84] on span "3DICSSIMS47" at bounding box center [52, 82] width 20 height 4
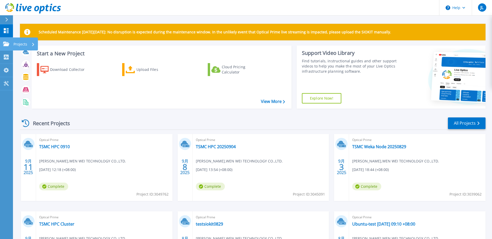
click at [4, 46] on icon at bounding box center [6, 44] width 6 height 4
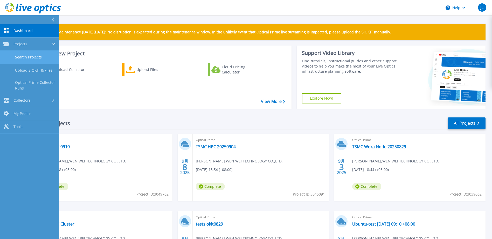
click at [40, 61] on link "Search Projects" at bounding box center [29, 57] width 59 height 13
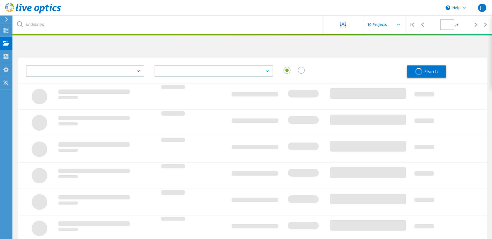
type input "1"
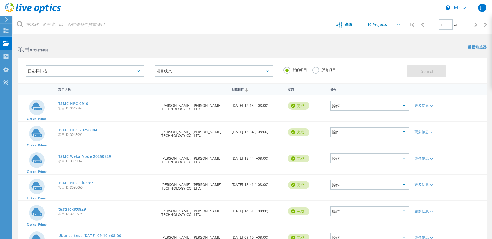
click at [77, 129] on link "TSMC HPC 20250904" at bounding box center [77, 131] width 39 height 4
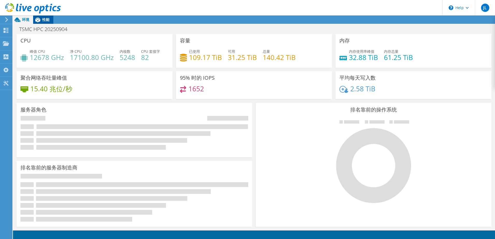
click at [49, 22] on span "性能" at bounding box center [45, 19] width 7 height 5
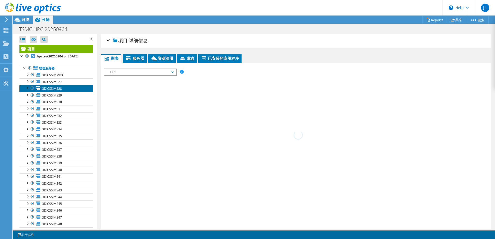
click at [63, 89] on link "3DICSSIMS28" at bounding box center [56, 88] width 74 height 7
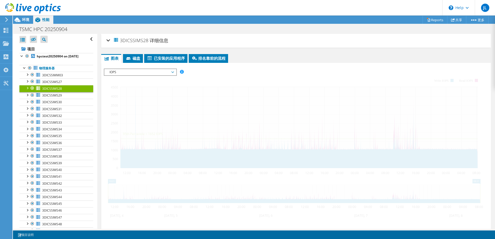
click at [163, 73] on span "IOPS" at bounding box center [140, 72] width 67 height 6
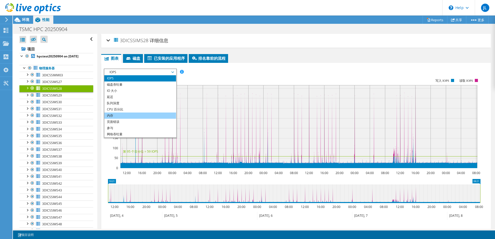
click at [128, 117] on li "内存" at bounding box center [140, 116] width 72 height 6
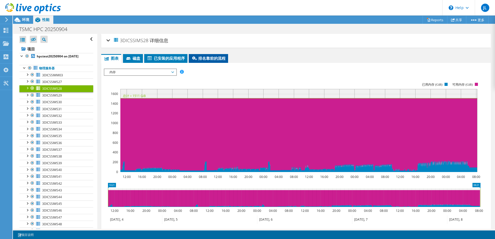
click at [216, 59] on span "排名靠前的流程" at bounding box center [209, 58] width 34 height 5
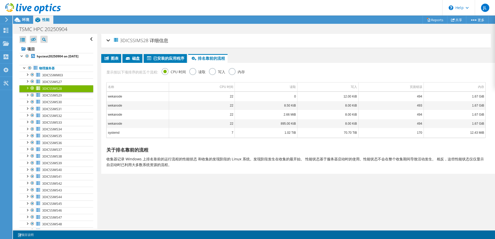
click at [239, 73] on label "内存" at bounding box center [237, 71] width 16 height 6
click at [0, 0] on input "内存" at bounding box center [0, 0] width 0 height 0
click at [48, 81] on span "3DICSSIMS27" at bounding box center [52, 82] width 20 height 4
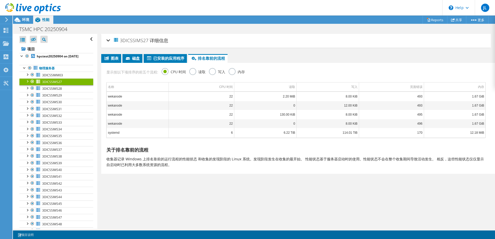
click at [236, 71] on label "内存" at bounding box center [237, 71] width 16 height 6
click at [0, 0] on input "内存" at bounding box center [0, 0] width 0 height 0
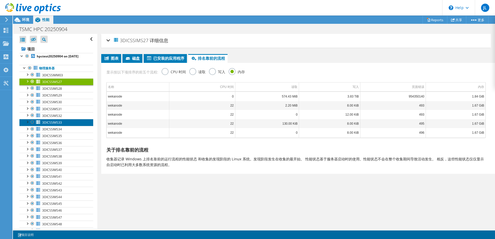
click at [59, 122] on span "3DICSSIMS33" at bounding box center [52, 123] width 20 height 4
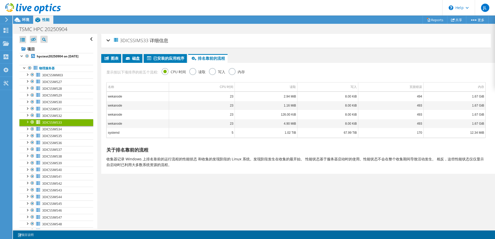
click at [230, 68] on label "内存" at bounding box center [237, 71] width 16 height 6
click at [0, 0] on input "内存" at bounding box center [0, 0] width 0 height 0
drag, startPoint x: 107, startPoint y: 158, endPoint x: 255, endPoint y: 160, distance: 148.0
click at [255, 160] on p "收集器记录 Windows 上排名靠前的运行流程的性能状态 和收集的发现阶段的 Linux 系统。发现阶段发生在收集的最开始。 性能状态基于服务器启动时的使用…" at bounding box center [297, 162] width 380 height 11
drag, startPoint x: 255, startPoint y: 160, endPoint x: 226, endPoint y: 162, distance: 29.1
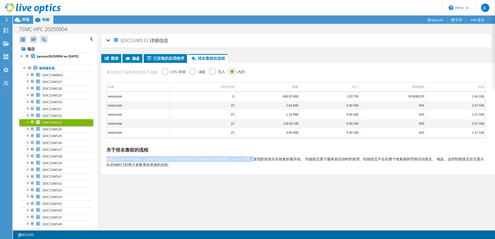
click at [226, 162] on p "收集器记录 Windows 上排名靠前的运行流程的性能状态 和收集的发现阶段的 Linux 系统。发现阶段发生在收集的最开始。 性能状态基于服务器启动时的使用…" at bounding box center [297, 162] width 380 height 11
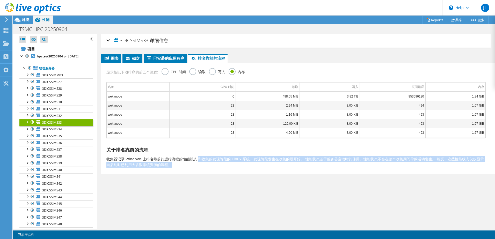
drag, startPoint x: 199, startPoint y: 159, endPoint x: 307, endPoint y: 166, distance: 108.3
click at [307, 166] on p "收集器记录 Windows 上排名靠前的运行流程的性能状态 和收集的发现阶段的 Linux 系统。发现阶段发生在收集的最开始。 性能状态基于服务器启动时的使用…" at bounding box center [297, 162] width 380 height 11
drag, startPoint x: 307, startPoint y: 166, endPoint x: 248, endPoint y: 162, distance: 59.5
click at [248, 162] on p "收集器记录 Windows 上排名靠前的运行流程的性能状态 和收集的发现阶段的 Linux 系统。发现阶段发生在收集的最开始。 性能状态基于服务器启动时的使用…" at bounding box center [297, 162] width 380 height 11
drag, startPoint x: 257, startPoint y: 158, endPoint x: 353, endPoint y: 166, distance: 96.2
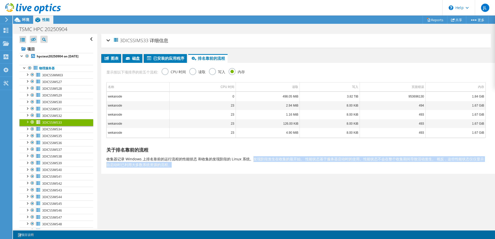
click at [353, 166] on p "收集器记录 Windows 上排名靠前的运行流程的性能状态 和收集的发现阶段的 Linux 系统。发现阶段发生在收集的最开始。 性能状态基于服务器启动时的使用…" at bounding box center [297, 162] width 380 height 11
drag, startPoint x: 353, startPoint y: 166, endPoint x: 306, endPoint y: 169, distance: 46.7
click at [306, 169] on div "关于排名靠前的流程 收集器记录 Windows 上排名靠前的运行流程的性能状态 和收集的发现阶段的 Linux 系统。发现阶段发生在收集的最开始。 性能状态基…" at bounding box center [296, 158] width 385 height 34
drag, startPoint x: 116, startPoint y: 165, endPoint x: 190, endPoint y: 165, distance: 74.6
click at [190, 165] on p "收集器记录 Windows 上排名靠前的运行流程的性能状态 和收集的发现阶段的 Linux 系统。发现阶段发生在收集的最开始。 性能状态基于服务器启动时的使用…" at bounding box center [297, 162] width 380 height 11
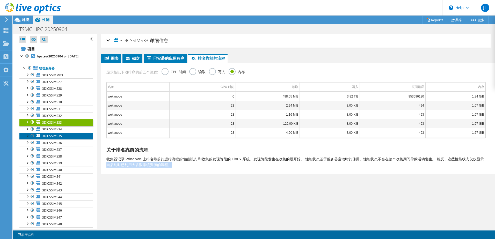
click at [60, 136] on span "3DICSSIMS35" at bounding box center [52, 136] width 20 height 4
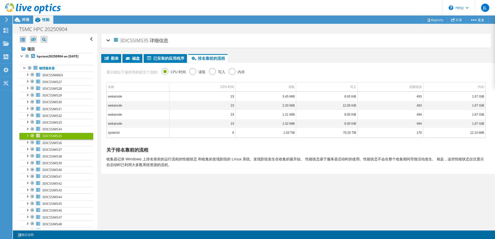
click at [233, 70] on label "内存" at bounding box center [237, 71] width 16 height 6
click at [0, 0] on input "内存" at bounding box center [0, 0] width 0 height 0
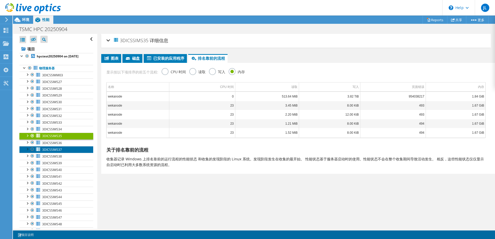
click at [61, 150] on span "3DICSSIMS37" at bounding box center [52, 150] width 20 height 4
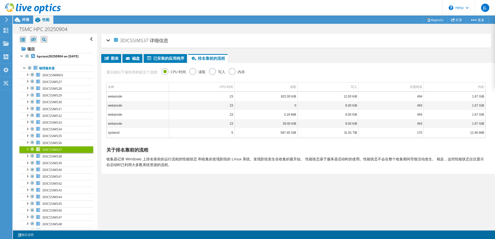
click at [233, 73] on label "内存" at bounding box center [237, 71] width 16 height 6
click at [0, 0] on input "内存" at bounding box center [0, 0] width 0 height 0
click at [47, 168] on link "3DICSSIMS40" at bounding box center [56, 170] width 74 height 7
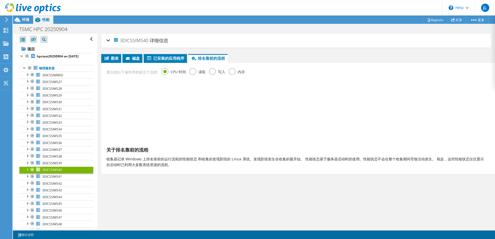
click at [233, 73] on label "内存" at bounding box center [237, 71] width 16 height 6
click at [0, 0] on input "内存" at bounding box center [0, 0] width 0 height 0
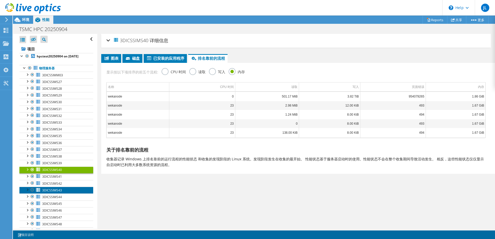
click at [54, 188] on link "3DICSSIMS43" at bounding box center [56, 190] width 74 height 7
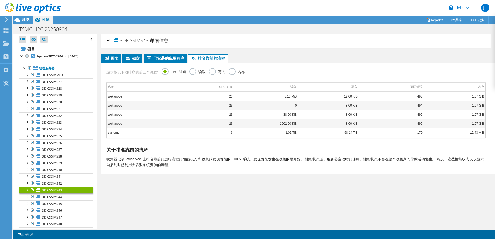
click at [235, 74] on label "内存" at bounding box center [237, 71] width 16 height 6
click at [0, 0] on input "内存" at bounding box center [0, 0] width 0 height 0
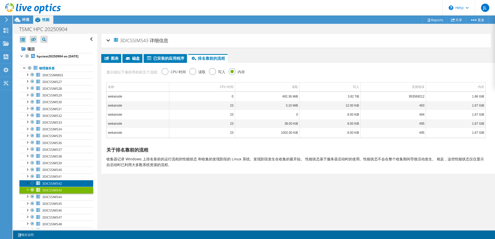
click at [71, 182] on link "3DICSSIMS42" at bounding box center [56, 183] width 74 height 7
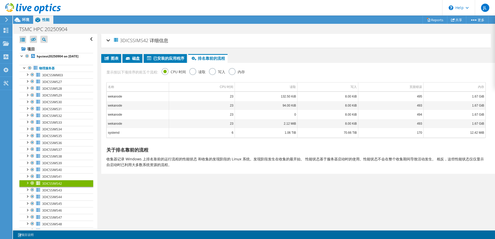
click at [233, 73] on label "内存" at bounding box center [237, 71] width 16 height 6
click at [0, 0] on input "内存" at bounding box center [0, 0] width 0 height 0
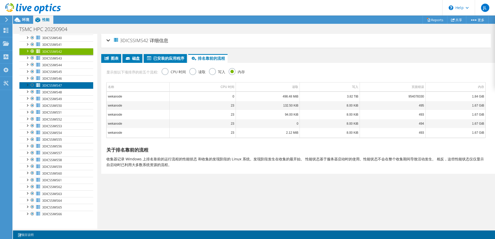
click at [65, 87] on link "3DICSSIMS47" at bounding box center [56, 85] width 74 height 7
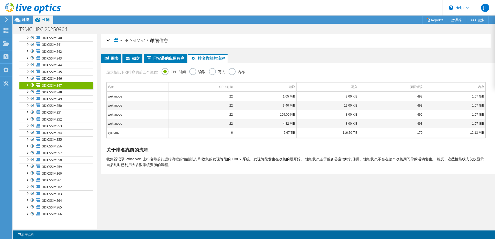
click at [230, 70] on label "内存" at bounding box center [237, 71] width 16 height 6
click at [0, 0] on input "内存" at bounding box center [0, 0] width 0 height 0
click at [119, 96] on td "ansys.e" at bounding box center [138, 96] width 62 height 9
click at [70, 94] on link "3DICSSIMS48" at bounding box center [56, 92] width 74 height 7
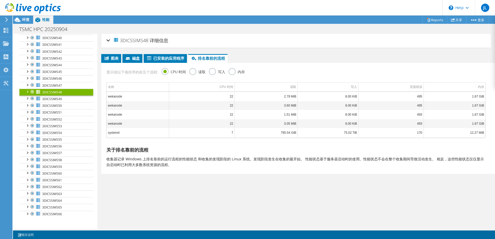
click at [225, 71] on label "写入" at bounding box center [217, 71] width 16 height 6
click at [0, 0] on input "写入" at bounding box center [0, 0] width 0 height 0
click at [228, 71] on div "显示按以下项排序的前五个流程: CPU 时间 读取 写入 内存" at bounding box center [296, 71] width 385 height 17
click at [233, 71] on label "内存" at bounding box center [237, 71] width 16 height 6
click at [0, 0] on input "内存" at bounding box center [0, 0] width 0 height 0
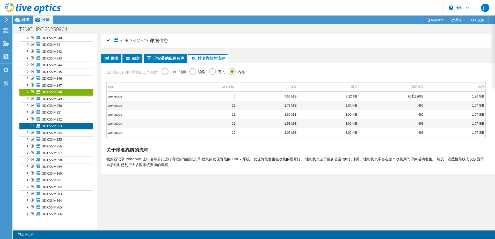
click at [61, 123] on link "3DICSSIMS53" at bounding box center [56, 126] width 74 height 7
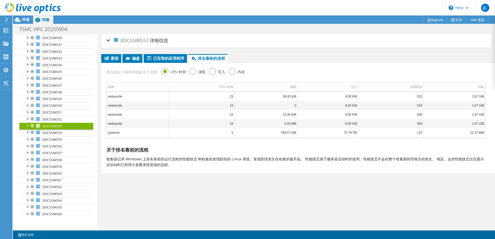
click at [233, 72] on label "内存" at bounding box center [237, 71] width 16 height 6
click at [0, 0] on input "内存" at bounding box center [0, 0] width 0 height 0
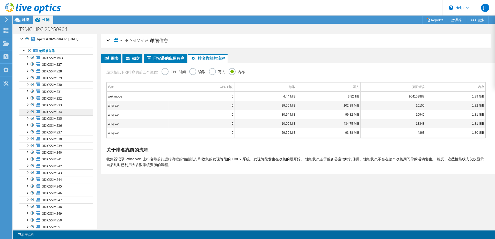
scroll to position [26, 0]
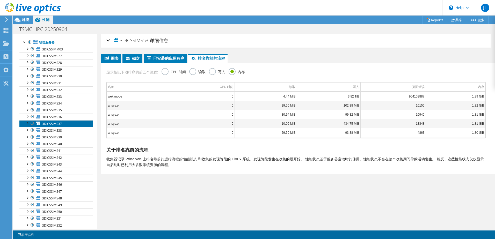
click at [56, 122] on span "3DICSSIMS37" at bounding box center [52, 124] width 20 height 4
click at [233, 72] on label "内存" at bounding box center [237, 71] width 16 height 6
click at [0, 0] on input "内存" at bounding box center [0, 0] width 0 height 0
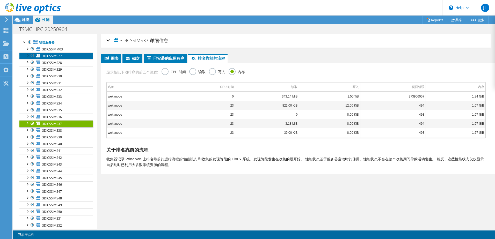
click at [63, 57] on link "3DICSSIMS27" at bounding box center [56, 56] width 74 height 7
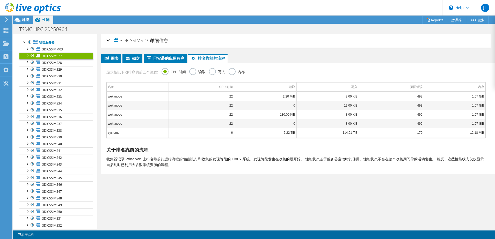
click at [234, 68] on label "内存" at bounding box center [237, 71] width 16 height 6
click at [0, 0] on input "内存" at bounding box center [0, 0] width 0 height 0
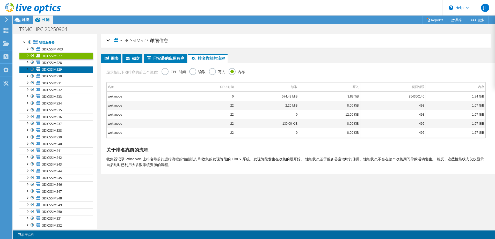
click at [68, 66] on link "3DICSSIMS29" at bounding box center [56, 69] width 74 height 7
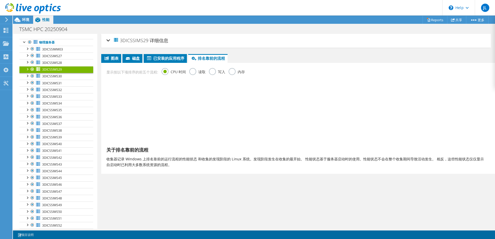
click at [231, 69] on label "内存" at bounding box center [237, 71] width 16 height 6
click at [0, 0] on input "内存" at bounding box center [0, 0] width 0 height 0
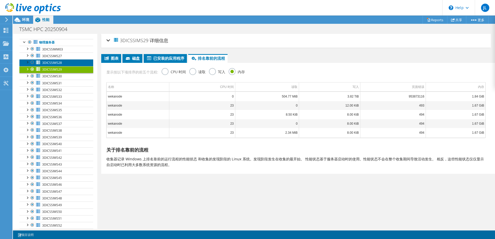
click at [68, 63] on link "3DICSSIMS28" at bounding box center [56, 62] width 74 height 7
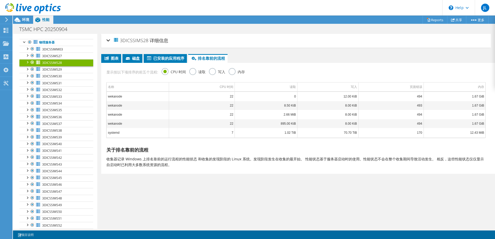
click at [230, 72] on label "内存" at bounding box center [237, 71] width 16 height 6
click at [0, 0] on input "内存" at bounding box center [0, 0] width 0 height 0
click at [72, 81] on link "3DICSSIMS31" at bounding box center [56, 83] width 74 height 7
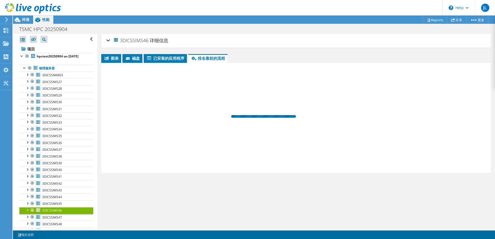
scroll to position [26, 0]
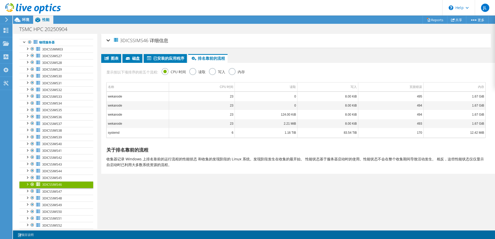
click at [240, 72] on label "内存" at bounding box center [237, 71] width 16 height 6
click at [0, 0] on input "内存" at bounding box center [0, 0] width 0 height 0
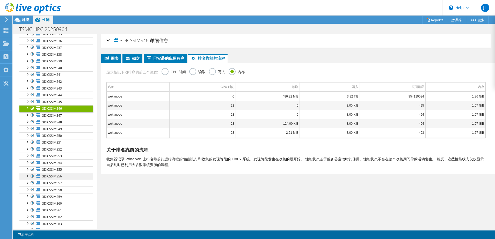
scroll to position [104, 0]
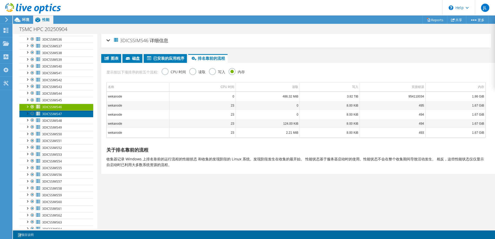
click at [68, 115] on link "3DICSSIMS47" at bounding box center [56, 114] width 74 height 7
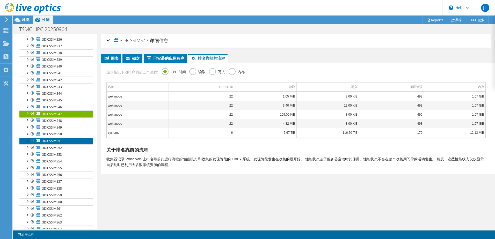
click at [63, 140] on link "3DICSSIMS51" at bounding box center [56, 141] width 74 height 7
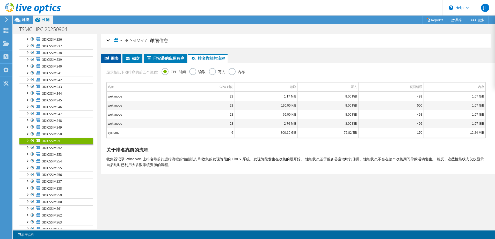
click at [118, 60] on span "图表" at bounding box center [111, 58] width 15 height 5
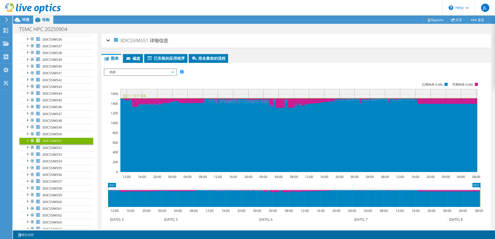
click at [232, 77] on rect at bounding box center [292, 128] width 377 height 104
click at [62, 166] on link "3DICSSIMS55" at bounding box center [56, 168] width 74 height 7
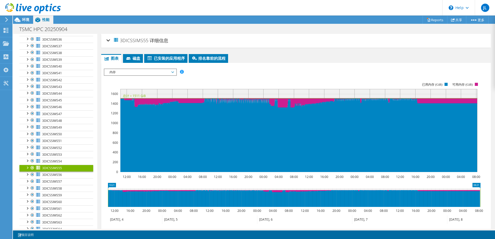
click at [286, 66] on div "IOPS 磁盘吞吐量 IO 大小 延迟 队列深度 CPU 百分比 内存 页面错误 参与 网络吞吐量 排名靠前的服务器（按页面错误排序） Workload Co…" at bounding box center [296, 156] width 385 height 187
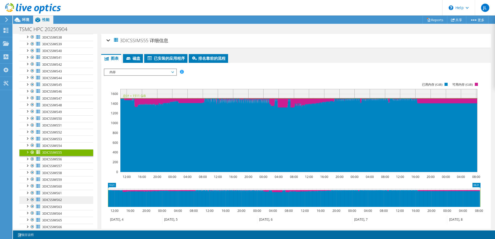
scroll to position [132, 0]
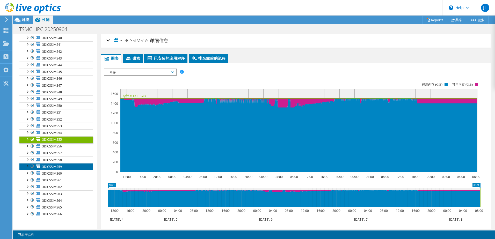
click at [61, 167] on span "3DICSSIMS59" at bounding box center [52, 167] width 20 height 4
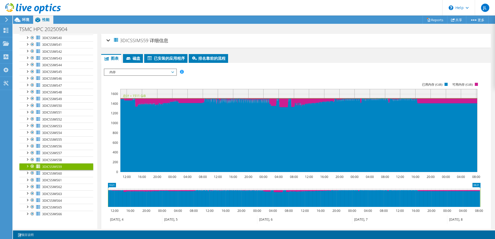
click at [198, 76] on rect at bounding box center [292, 128] width 377 height 104
click at [62, 195] on link "3DICSSIMS63" at bounding box center [56, 194] width 74 height 7
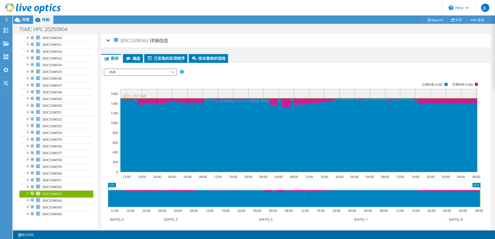
click at [275, 70] on div "IOPS 磁盘吞吐量 IO 大小 延迟 队列深度 CPU 百分比 内存 页面错误 参与 网络吞吐量 排名靠前的服务器（按页面错误排序） Workload Co…" at bounding box center [296, 72] width 385 height 7
click at [8, 33] on div at bounding box center [6, 31] width 6 height 6
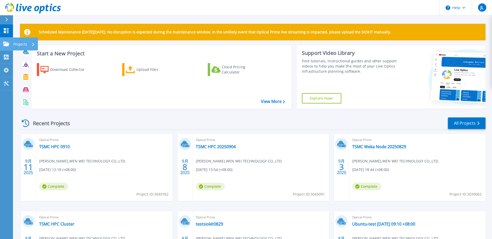
click at [11, 46] on link "Projects Projects" at bounding box center [6, 44] width 13 height 13
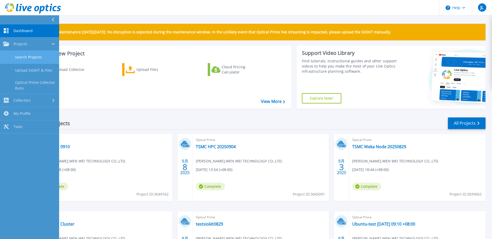
click at [25, 57] on link "Search Projects" at bounding box center [29, 57] width 59 height 13
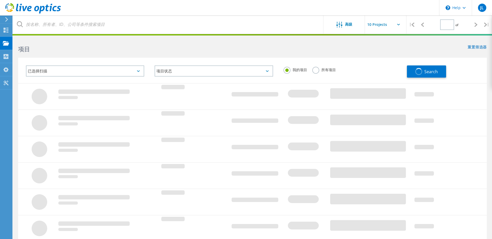
type input "1"
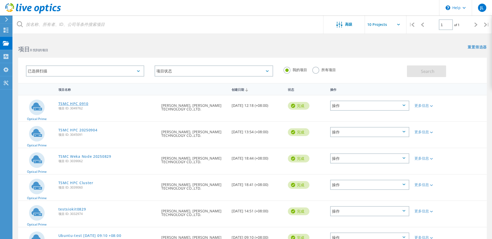
click at [76, 104] on link "TSMC HPC 0910" at bounding box center [73, 104] width 30 height 4
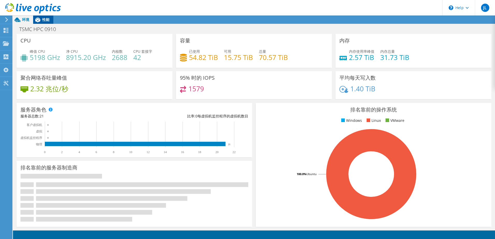
click at [46, 20] on span "性能" at bounding box center [45, 19] width 7 height 5
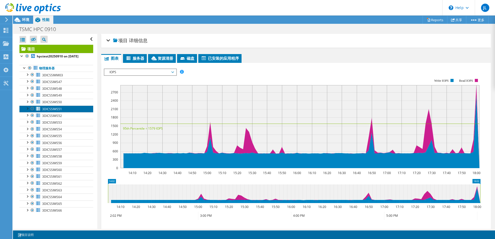
click at [59, 111] on span "3DICSSIMS51" at bounding box center [52, 109] width 20 height 4
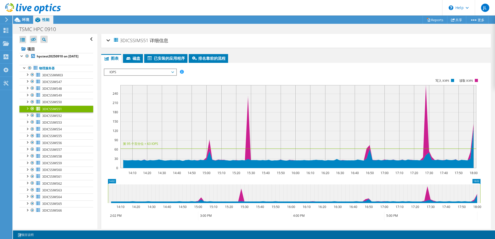
click at [147, 75] on span "IOPS" at bounding box center [140, 72] width 67 height 6
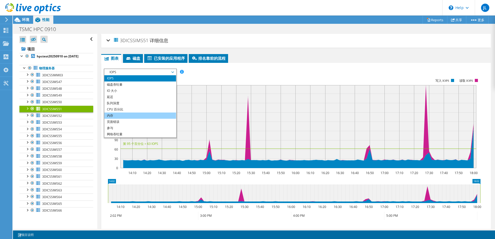
click at [134, 115] on li "内存" at bounding box center [140, 116] width 72 height 6
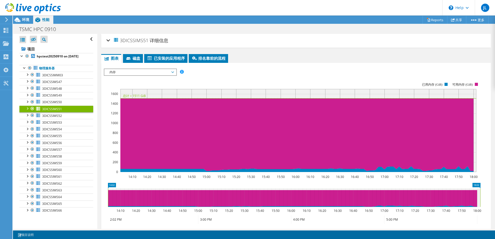
click at [284, 47] on div "3DICSSIMS51 详细信息 操作系统 Ubuntu 22.04 本地磁盘 4 共享磁盘 0 已用本地容量 2.71 TiB" at bounding box center [296, 41] width 390 height 14
click at [61, 138] on span "3DICSSIMS55" at bounding box center [52, 136] width 20 height 4
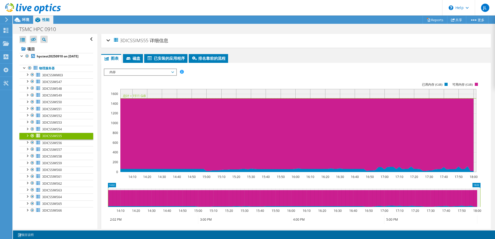
click at [308, 56] on ul "图表 服务器 资源清册 虚拟机监控程序 磁盘 群集磁盘 已安装的应用程序" at bounding box center [296, 58] width 390 height 9
click at [64, 166] on link "3DICSSIMS59" at bounding box center [56, 163] width 74 height 7
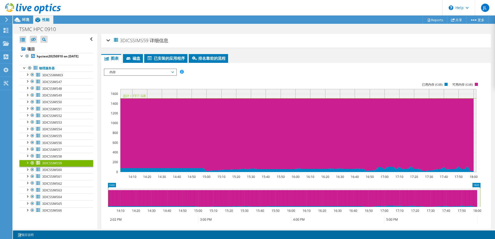
click at [288, 67] on div "IOPS 磁盘吞吐量 IO 大小 延迟 队列深度 CPU 百分比 内存 页面错误 参与 网络吞吐量 排名靠前的服务器（按页面错误排序） Workload Co…" at bounding box center [296, 157] width 385 height 183
click at [64, 92] on link "3DICSSIMS48" at bounding box center [56, 88] width 74 height 7
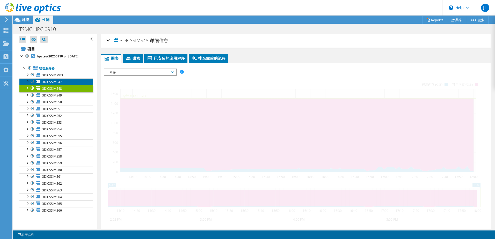
click at [64, 84] on link "3DICSSIMS47" at bounding box center [56, 82] width 74 height 7
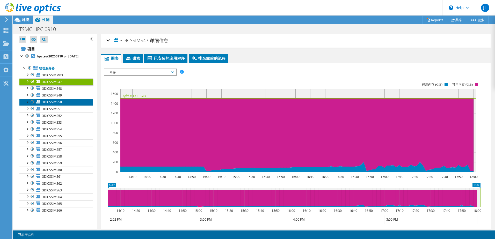
click at [62, 106] on link "3DICSSIMS50" at bounding box center [56, 102] width 74 height 7
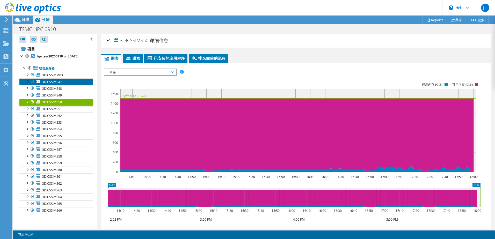
click at [64, 85] on link "3DICSSIMS47" at bounding box center [56, 82] width 74 height 7
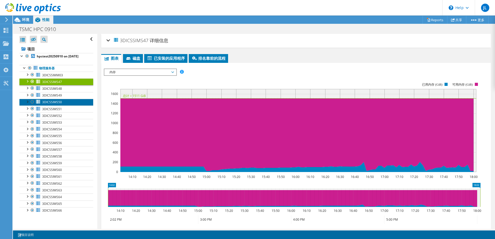
click at [61, 104] on span "3DICSSIMS50" at bounding box center [52, 102] width 20 height 4
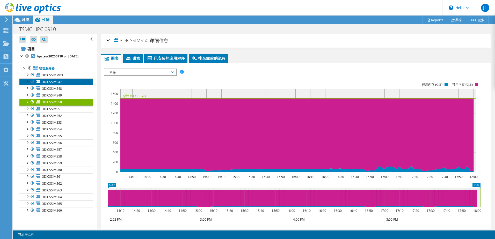
click at [57, 84] on span "3DICSSIMS47" at bounding box center [52, 82] width 20 height 4
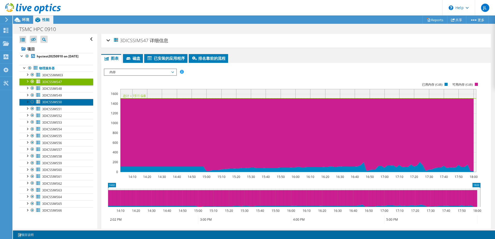
click at [57, 104] on span "3DICSSIMS50" at bounding box center [52, 102] width 20 height 4
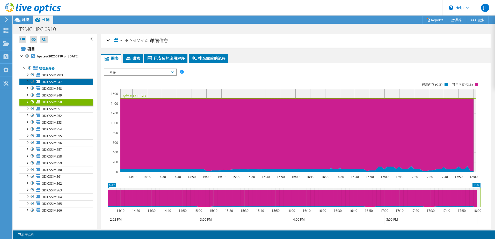
click at [52, 84] on span "3DICSSIMS47" at bounding box center [52, 82] width 20 height 4
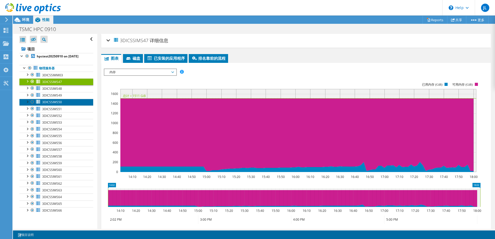
click at [55, 104] on span "3DICSSIMS50" at bounding box center [52, 102] width 20 height 4
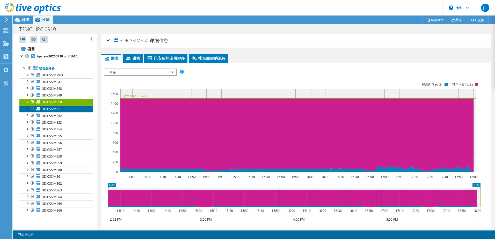
click at [63, 112] on link "3DICSSIMS51" at bounding box center [56, 109] width 74 height 7
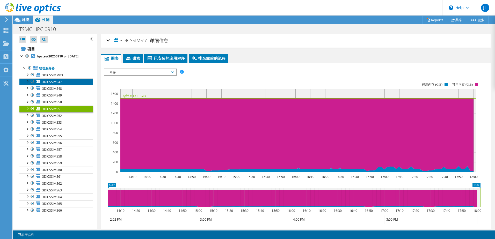
click at [56, 84] on span "3DICSSIMS47" at bounding box center [52, 82] width 20 height 4
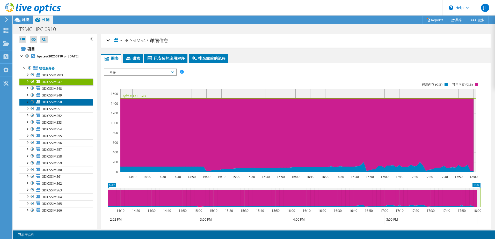
click at [60, 104] on span "3DICSSIMS50" at bounding box center [52, 102] width 20 height 4
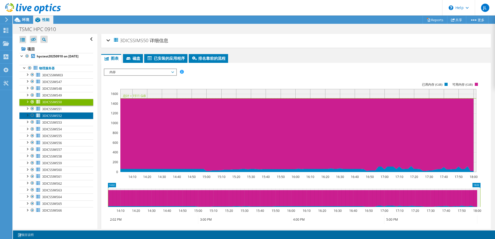
click at [58, 118] on span "3DICSSIMS52" at bounding box center [52, 116] width 20 height 4
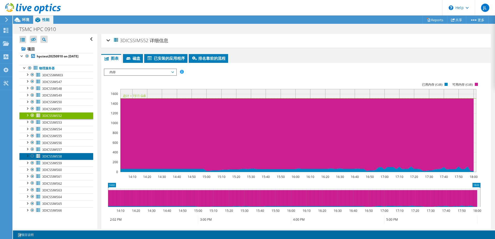
click at [56, 159] on span "3DICSSIMS58" at bounding box center [52, 156] width 20 height 4
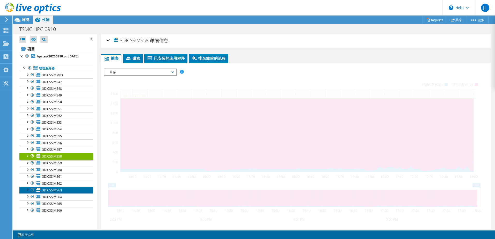
click at [66, 193] on link "3DICSSIMS63" at bounding box center [56, 190] width 74 height 7
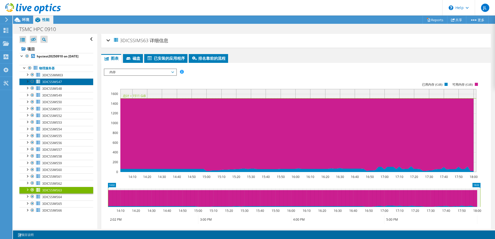
click at [57, 84] on span "3DICSSIMS47" at bounding box center [52, 82] width 20 height 4
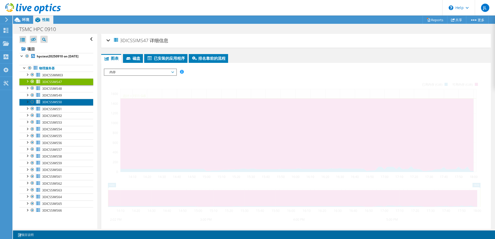
click at [58, 104] on span "3DICSSIMS50" at bounding box center [52, 102] width 20 height 4
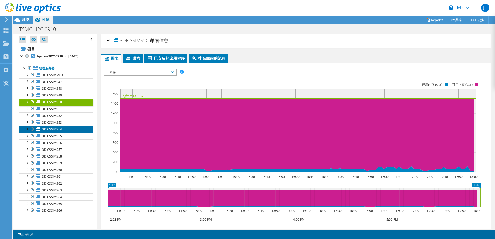
click at [62, 133] on link "3DICSSIMS54" at bounding box center [56, 129] width 74 height 7
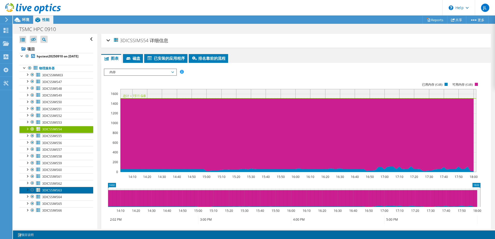
click at [72, 194] on link "3DICSSIMS63" at bounding box center [56, 190] width 74 height 7
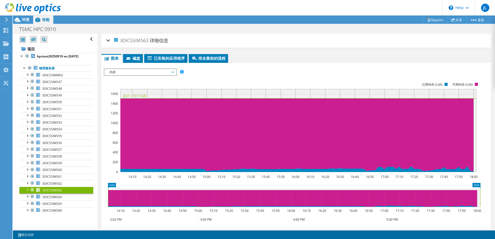
click at [292, 72] on div "IOPS 磁盘吞吐量 IO 大小 延迟 队列深度 CPU 百分比 内存 页面错误 参与 网络吞吐量 排名靠前的服务器（按页面错误排序） Workload Co…" at bounding box center [296, 72] width 385 height 7
